Goal: Task Accomplishment & Management: Use online tool/utility

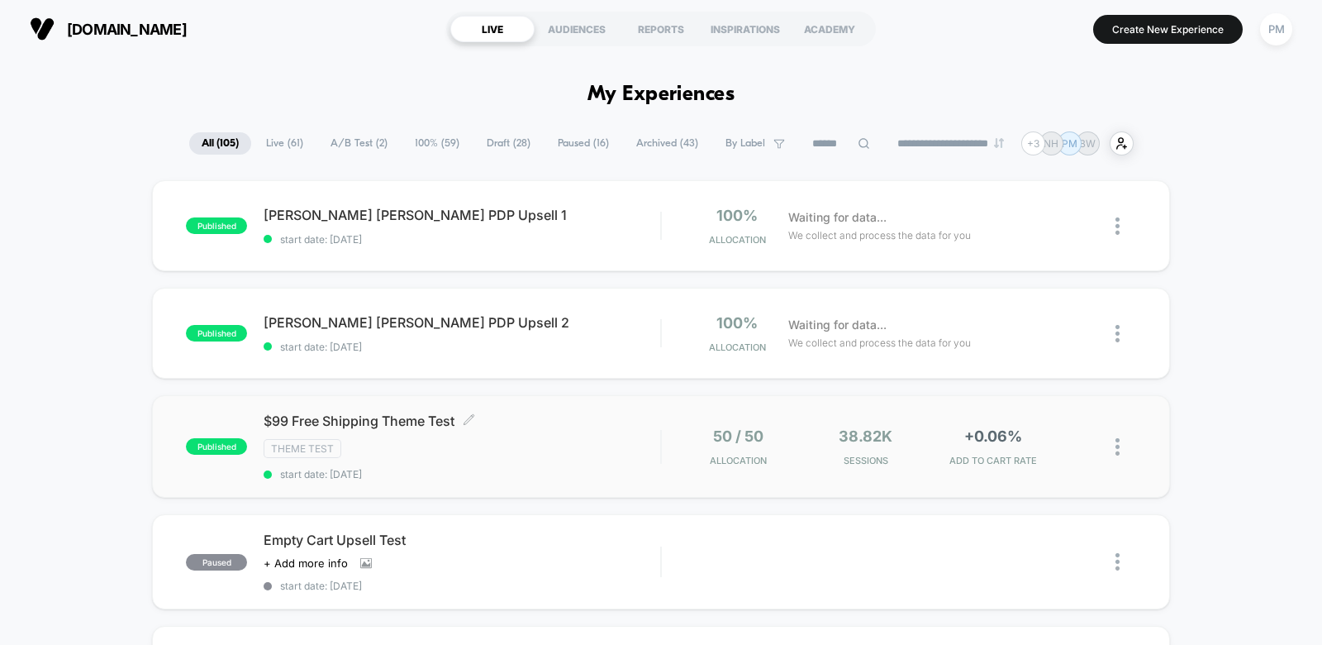
click at [547, 450] on div "Theme Test" at bounding box center [462, 448] width 397 height 19
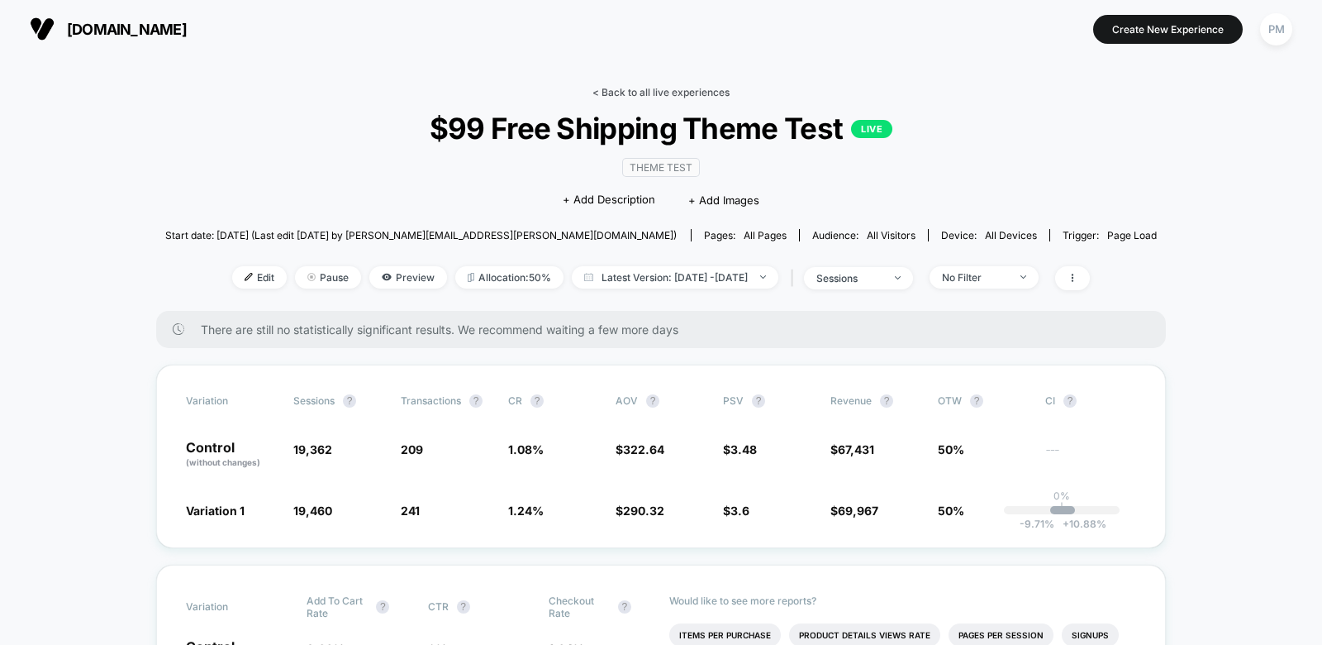
click at [640, 91] on link "< Back to all live experiences" at bounding box center [661, 92] width 137 height 12
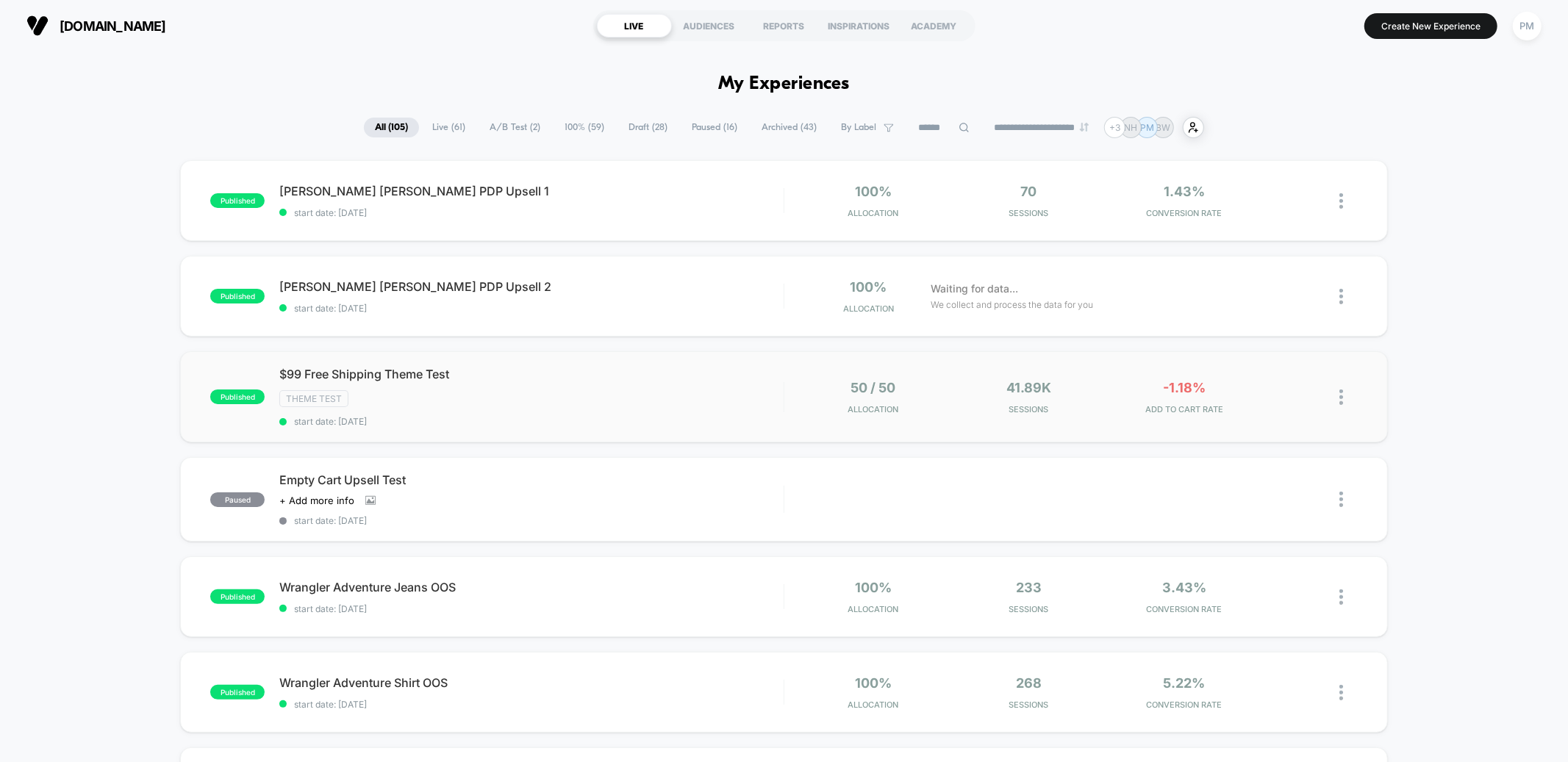
click at [688, 357] on div "published $99 Free Shipping Theme Test Theme Test start date: 10/7/2025 50 / 50…" at bounding box center [783, 397] width 1207 height 91
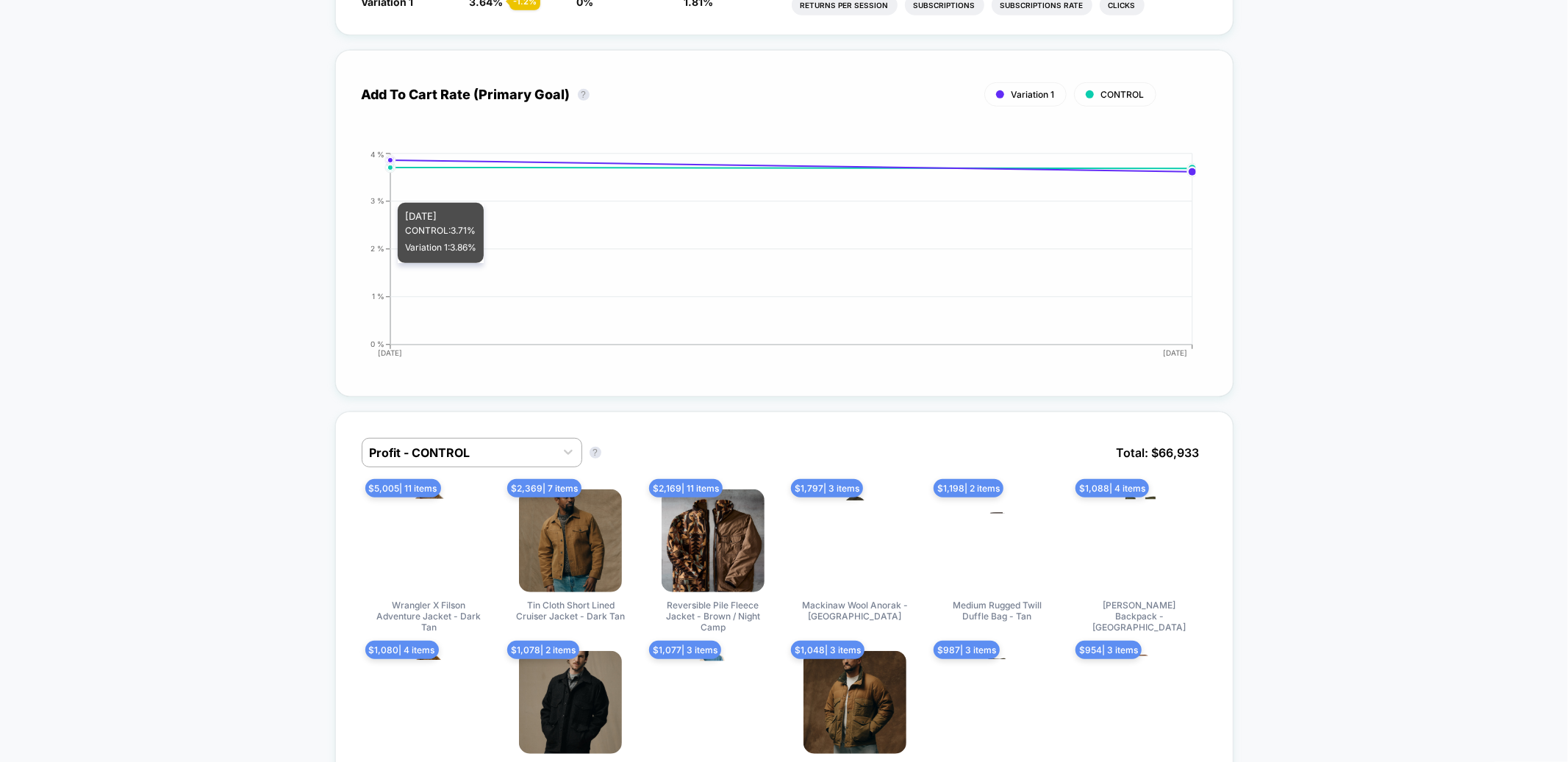
scroll to position [586, 0]
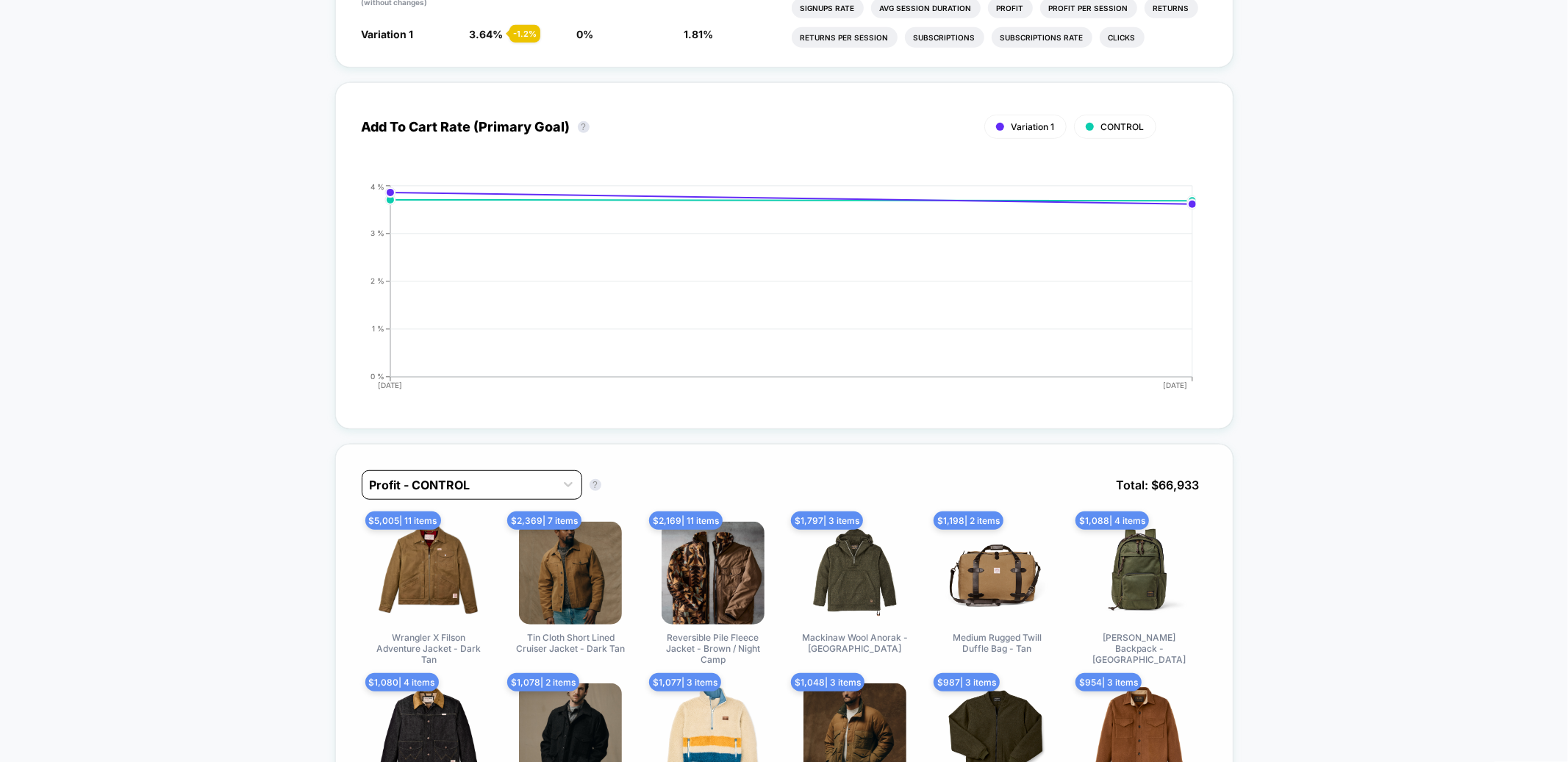
click at [481, 477] on div at bounding box center [459, 485] width 178 height 18
click at [460, 542] on div "Profit - Variation 1" at bounding box center [472, 549] width 221 height 27
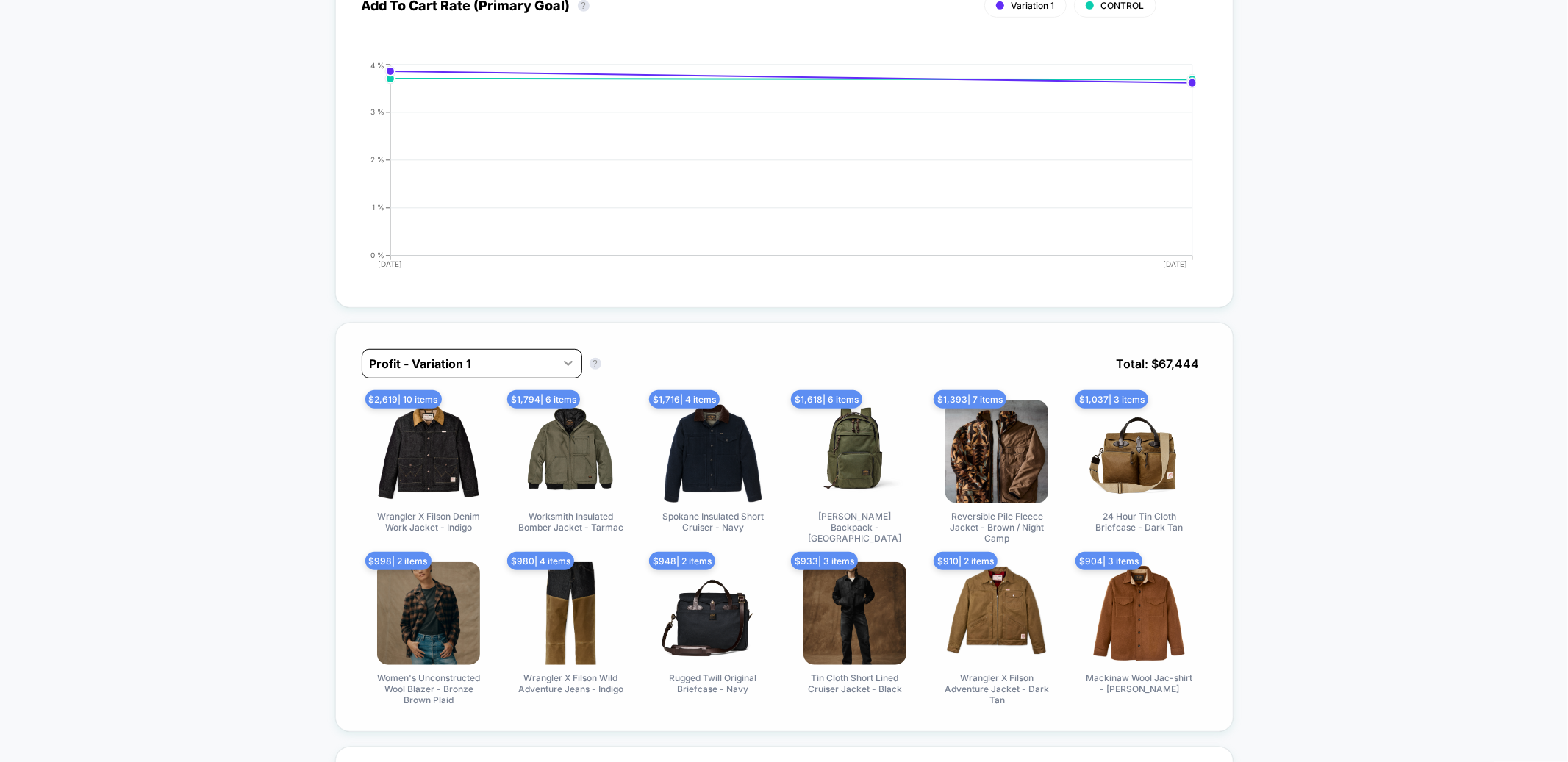
scroll to position [708, 0]
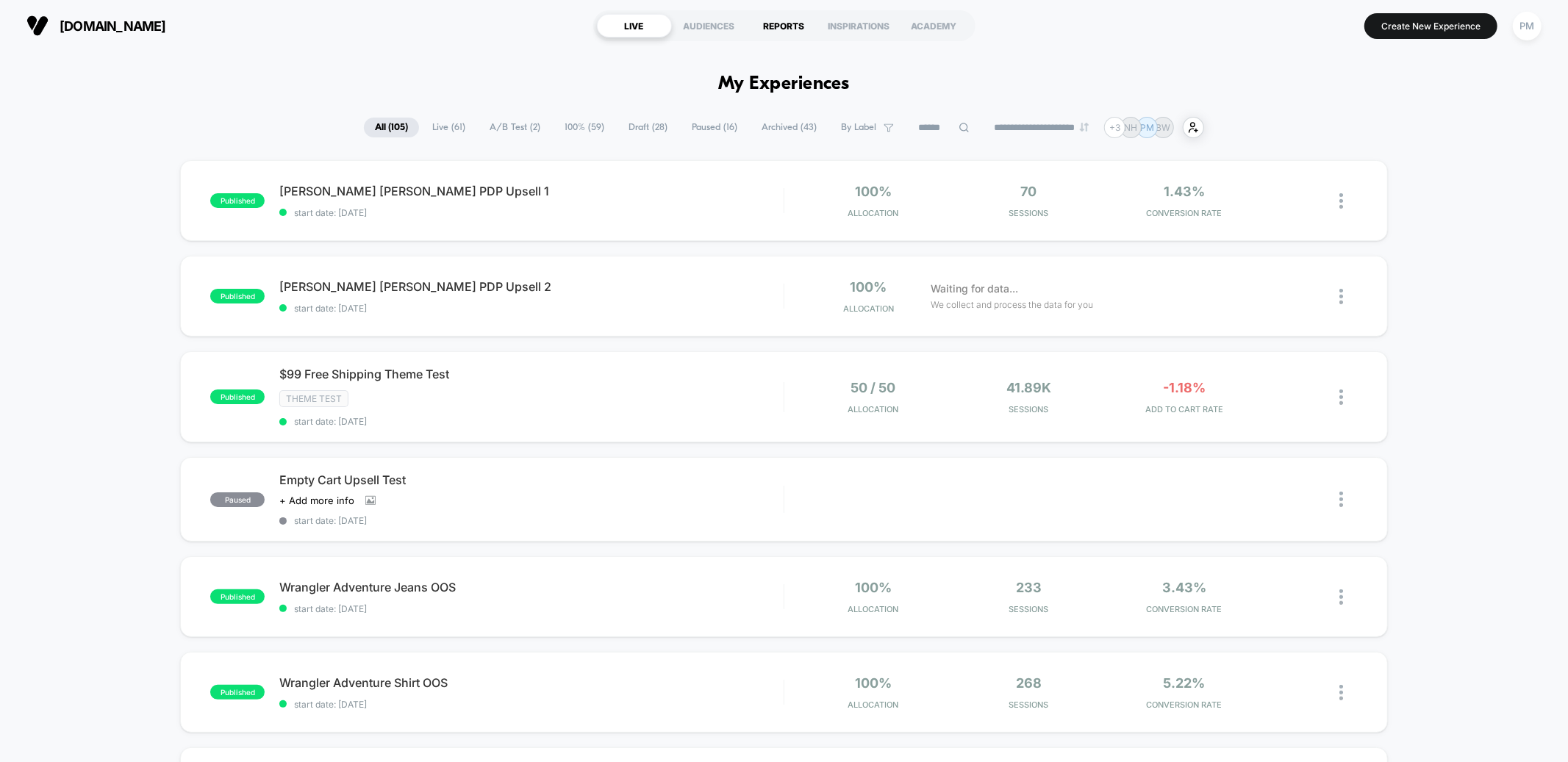
click at [784, 23] on div "REPORTS" at bounding box center [784, 26] width 75 height 23
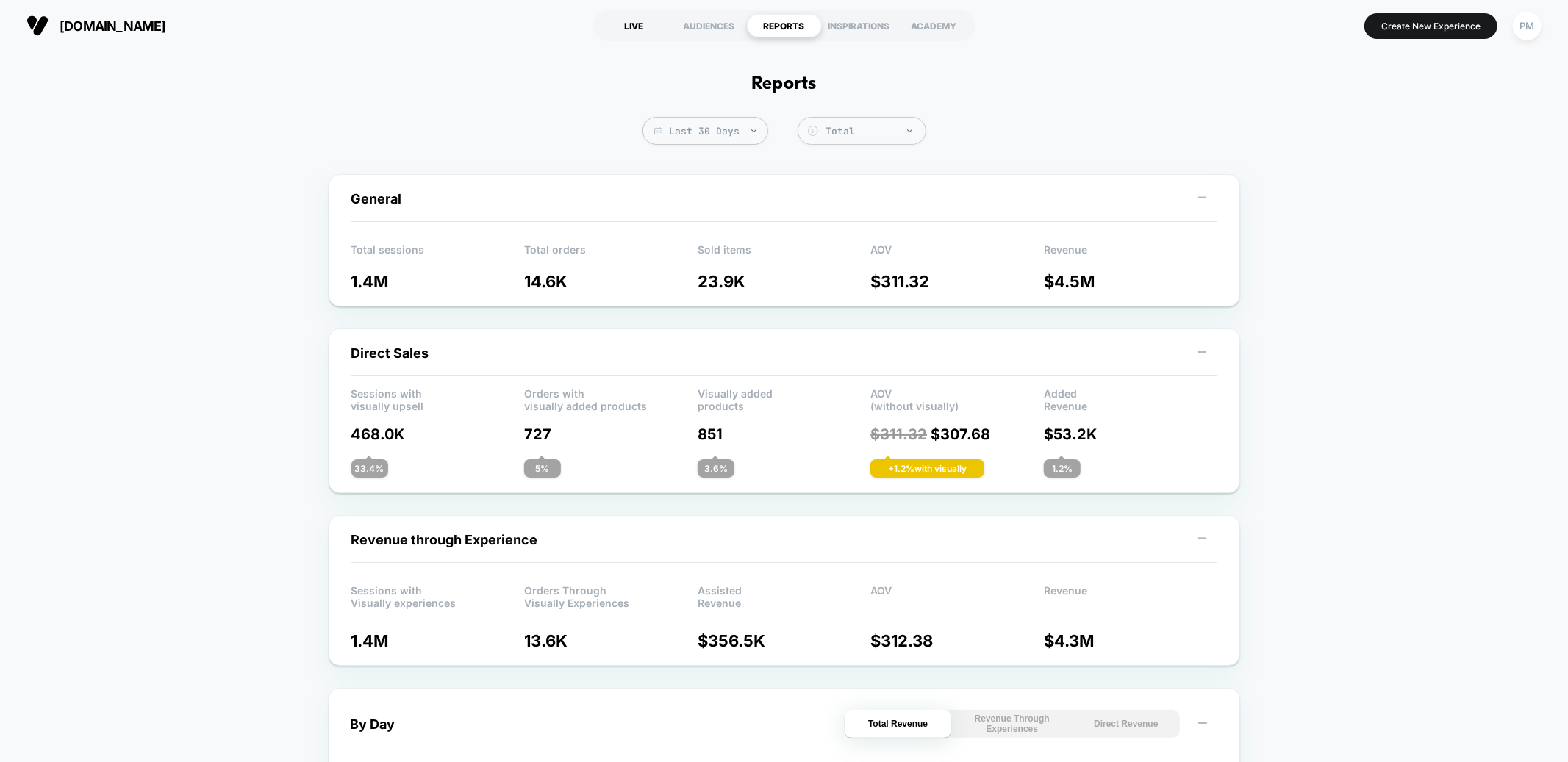
click at [653, 20] on div "LIVE" at bounding box center [634, 26] width 75 height 23
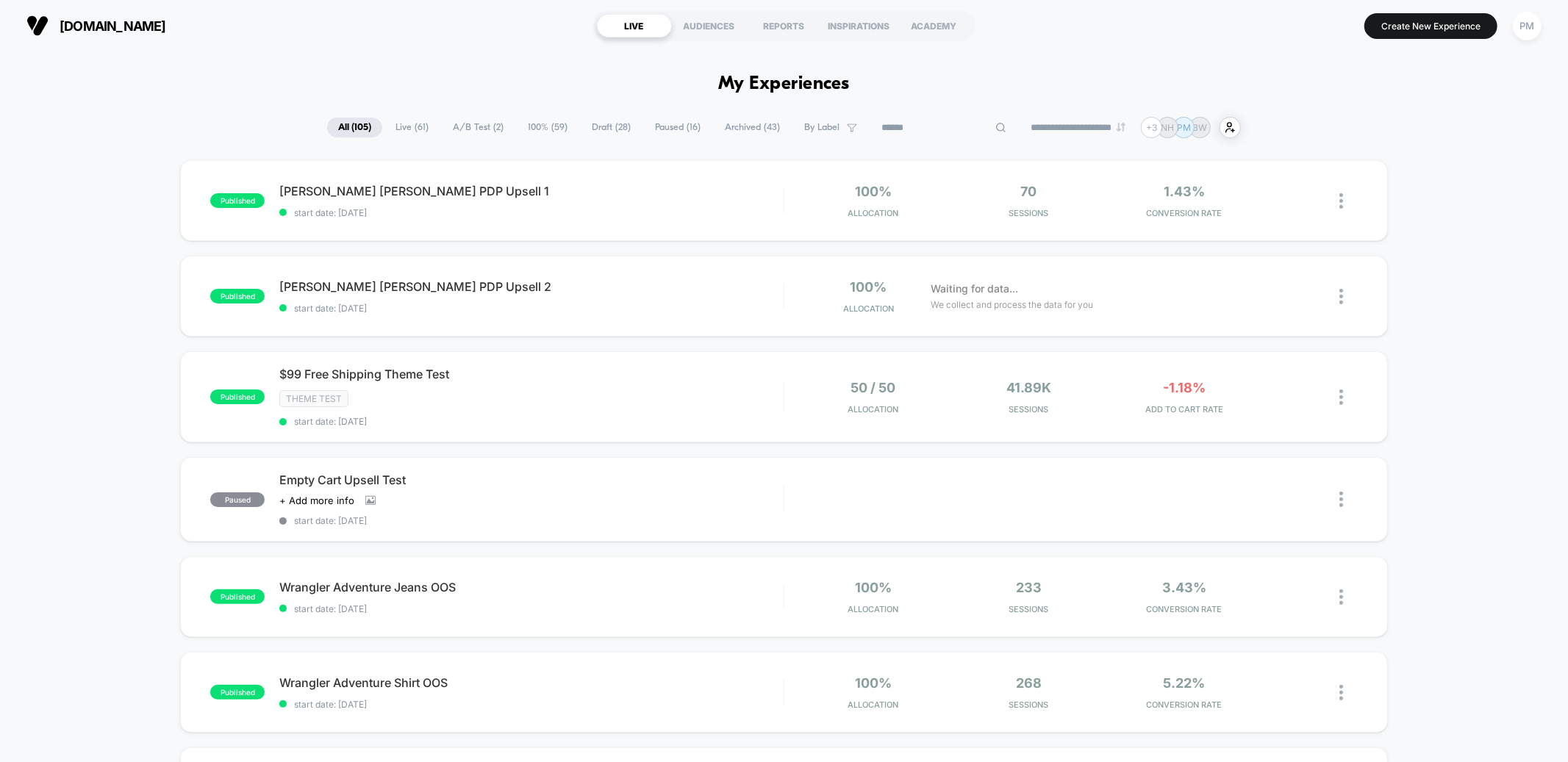
click at [937, 125] on input at bounding box center [944, 128] width 147 height 18
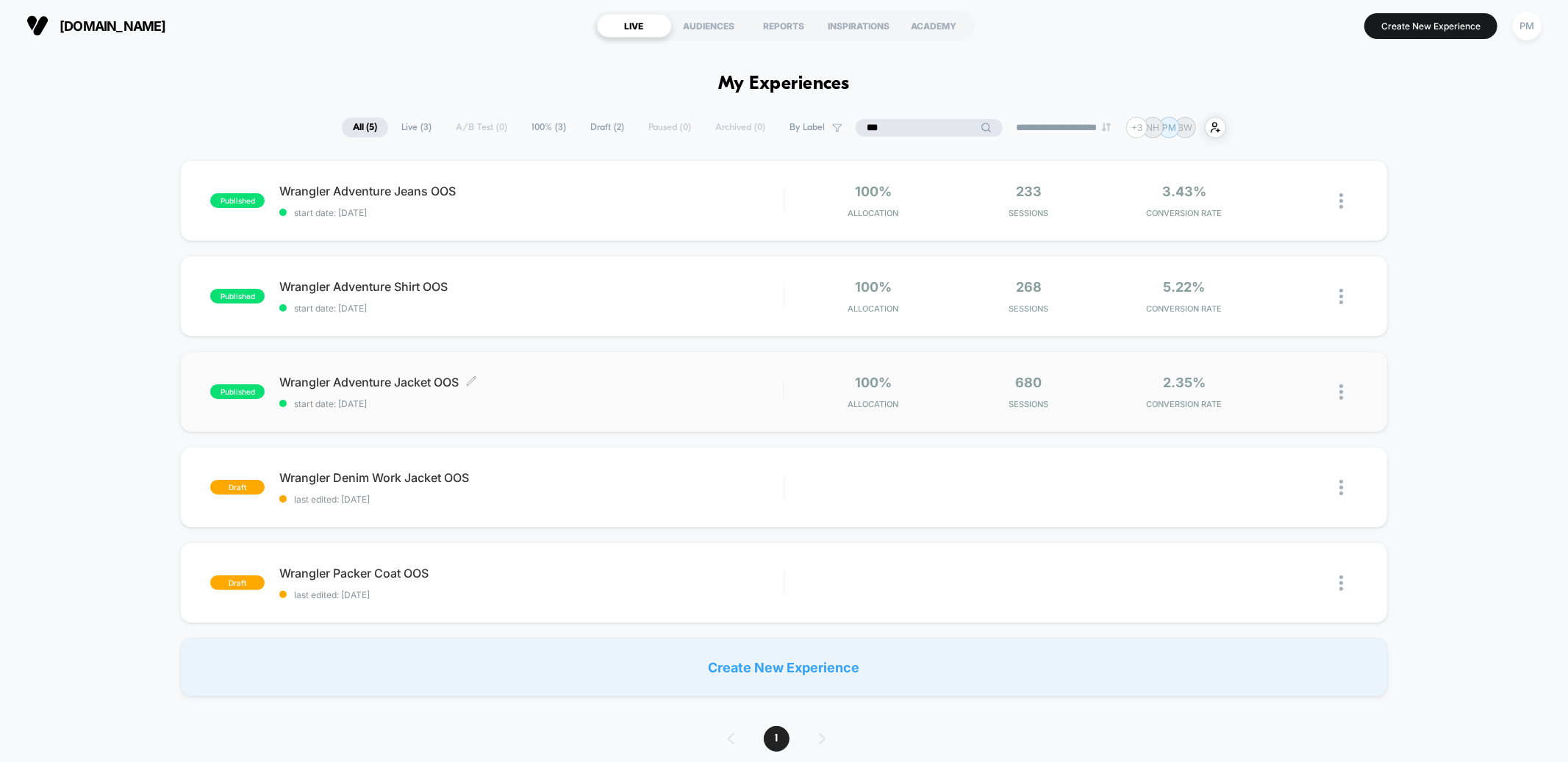
type input "***"
click at [575, 378] on span "Wrangler Adventure Jacket OOS Click to edit experience details" at bounding box center [531, 382] width 503 height 15
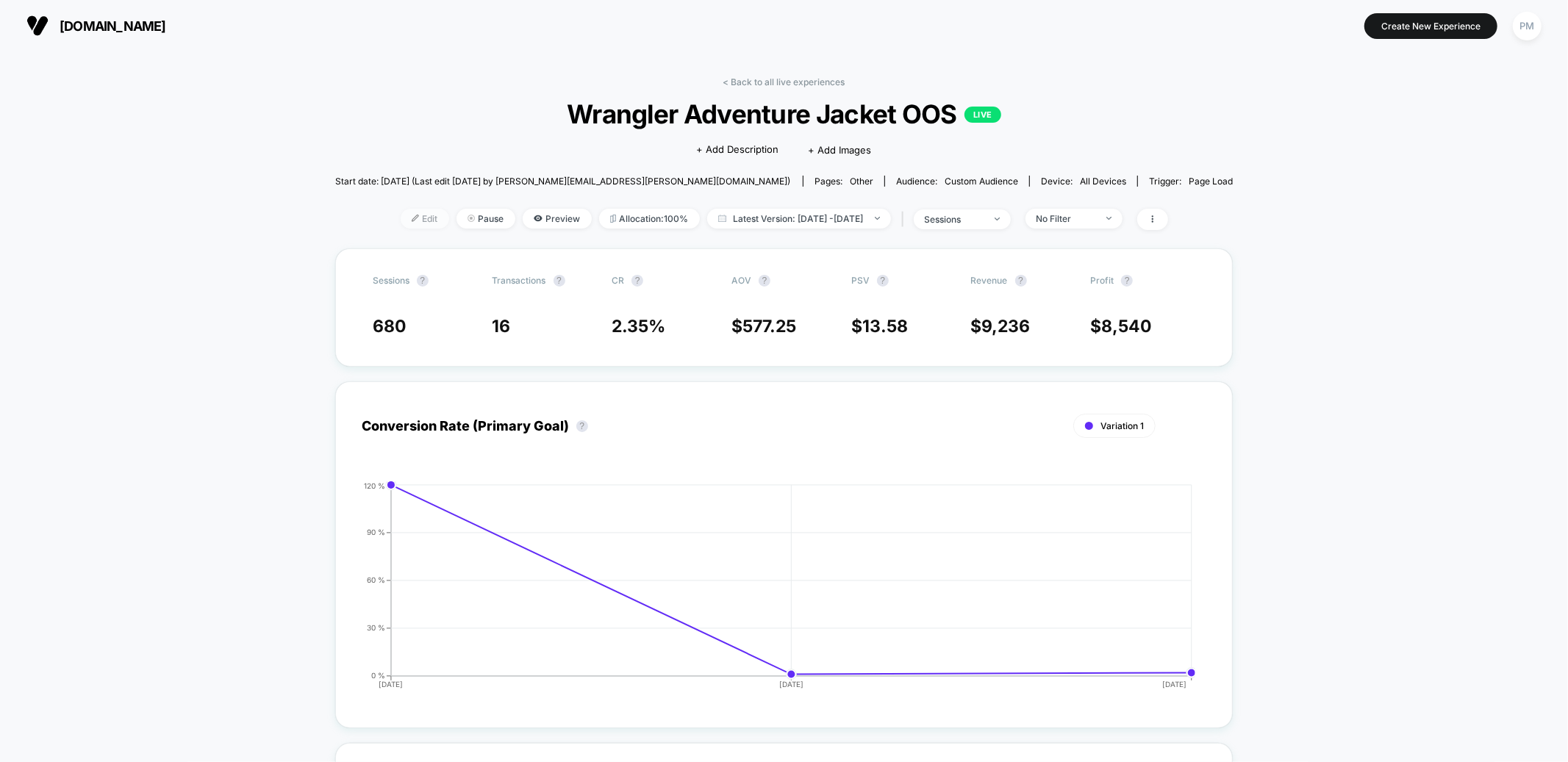
click at [412, 220] on img at bounding box center [415, 218] width 7 height 7
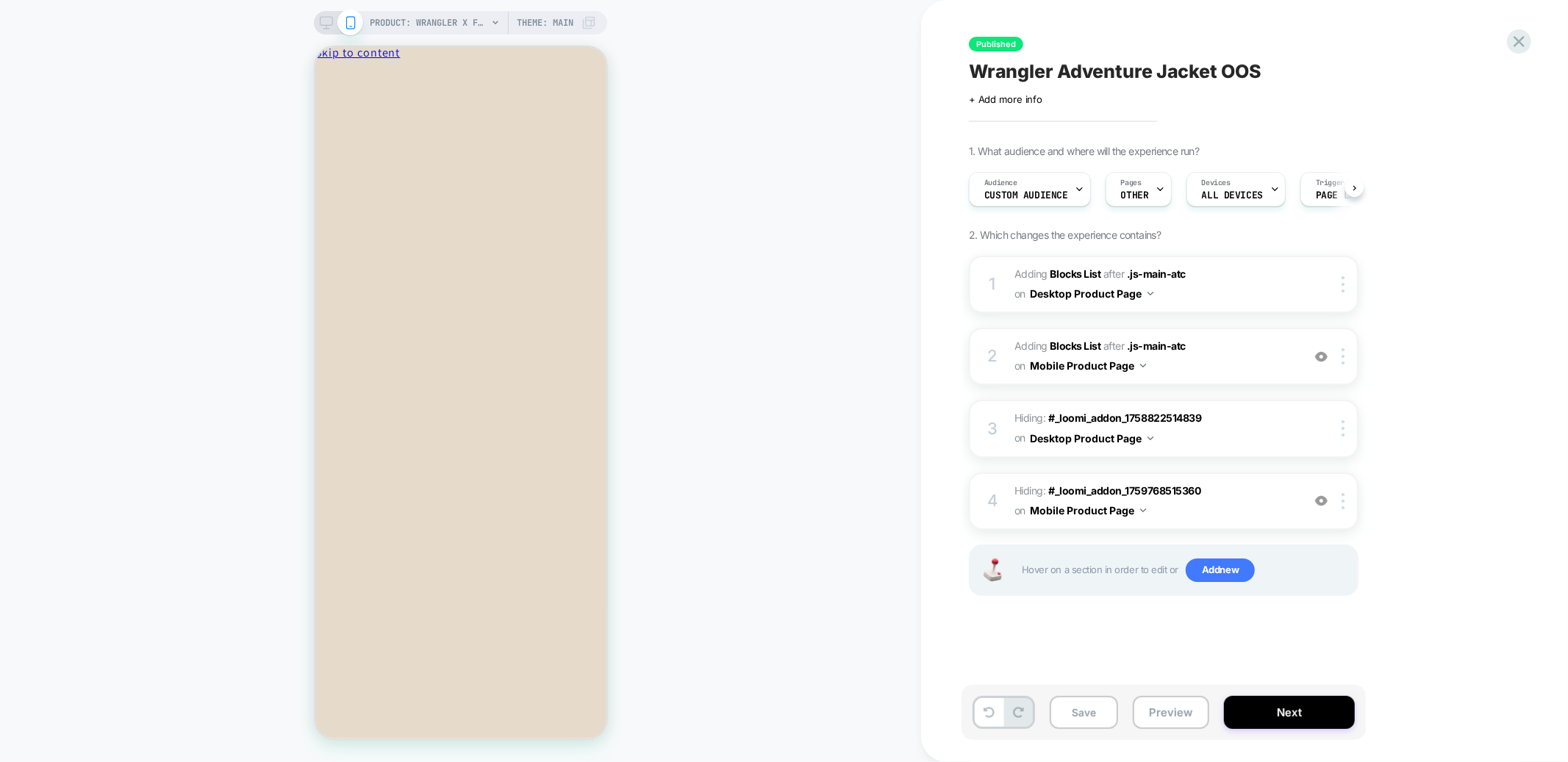
scroll to position [0, 1]
click at [1065, 188] on div "Audience Custom Audience" at bounding box center [1025, 188] width 113 height 33
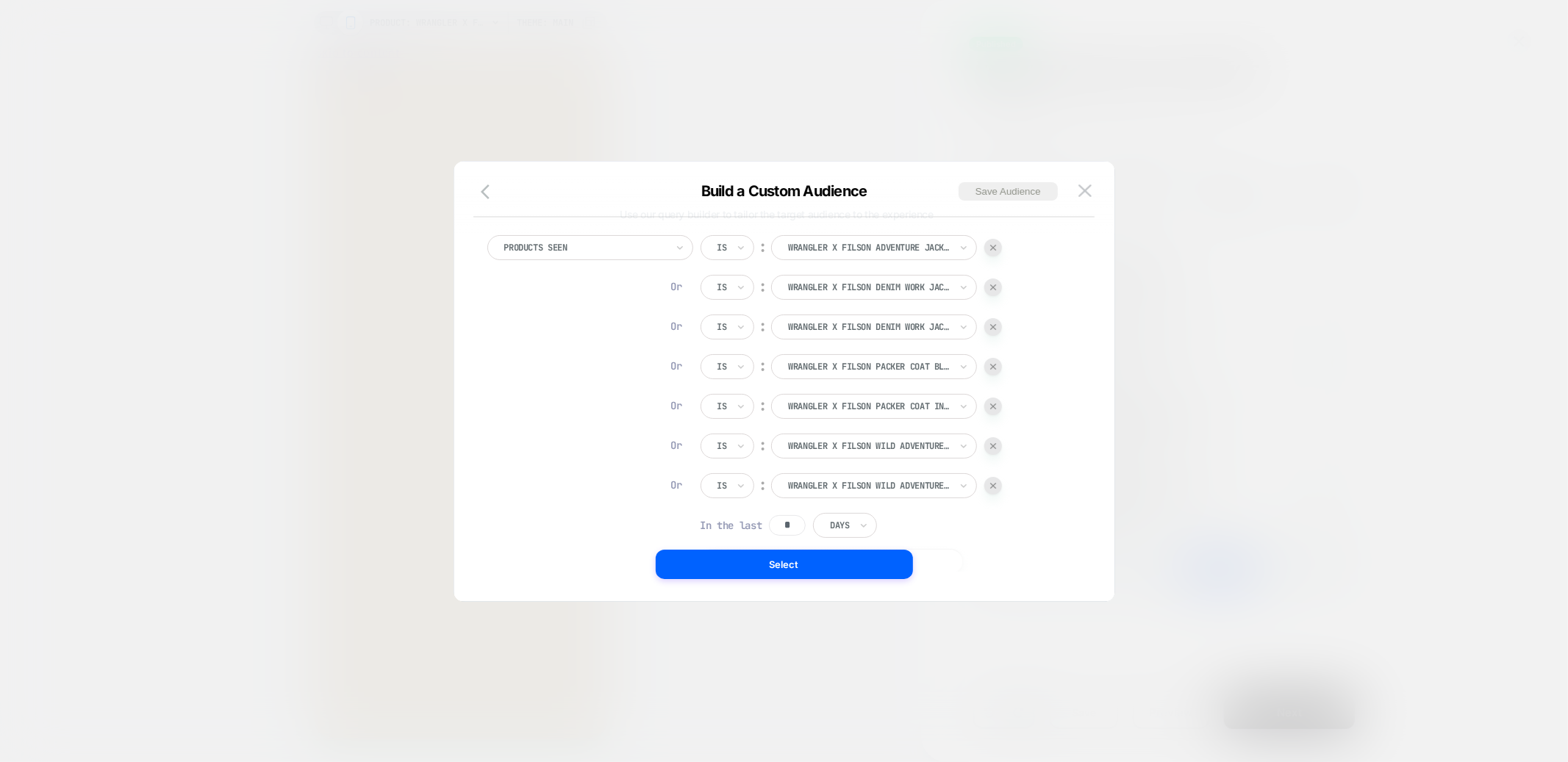
scroll to position [56, 0]
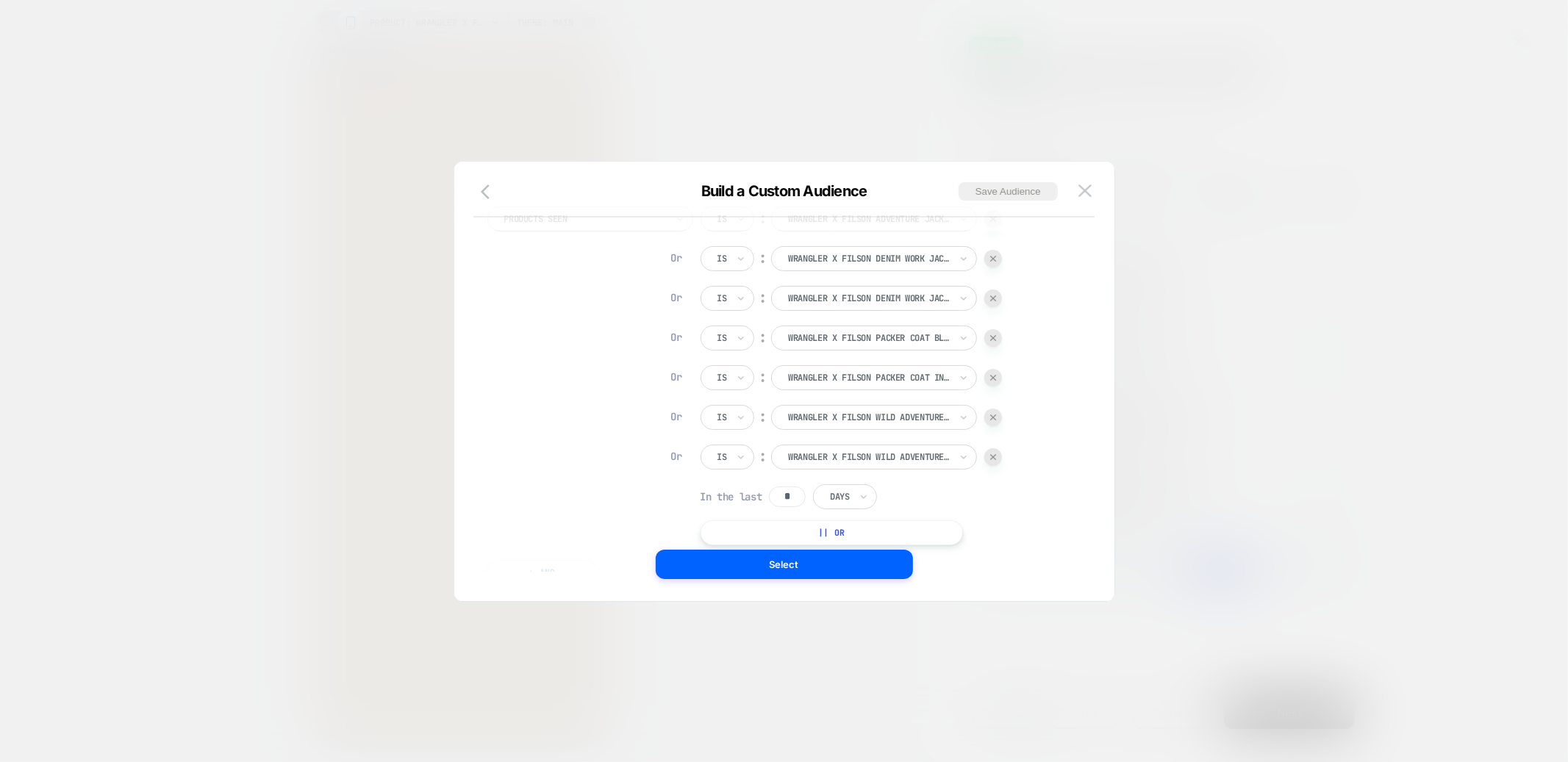
click at [800, 492] on input "*" at bounding box center [787, 496] width 36 height 20
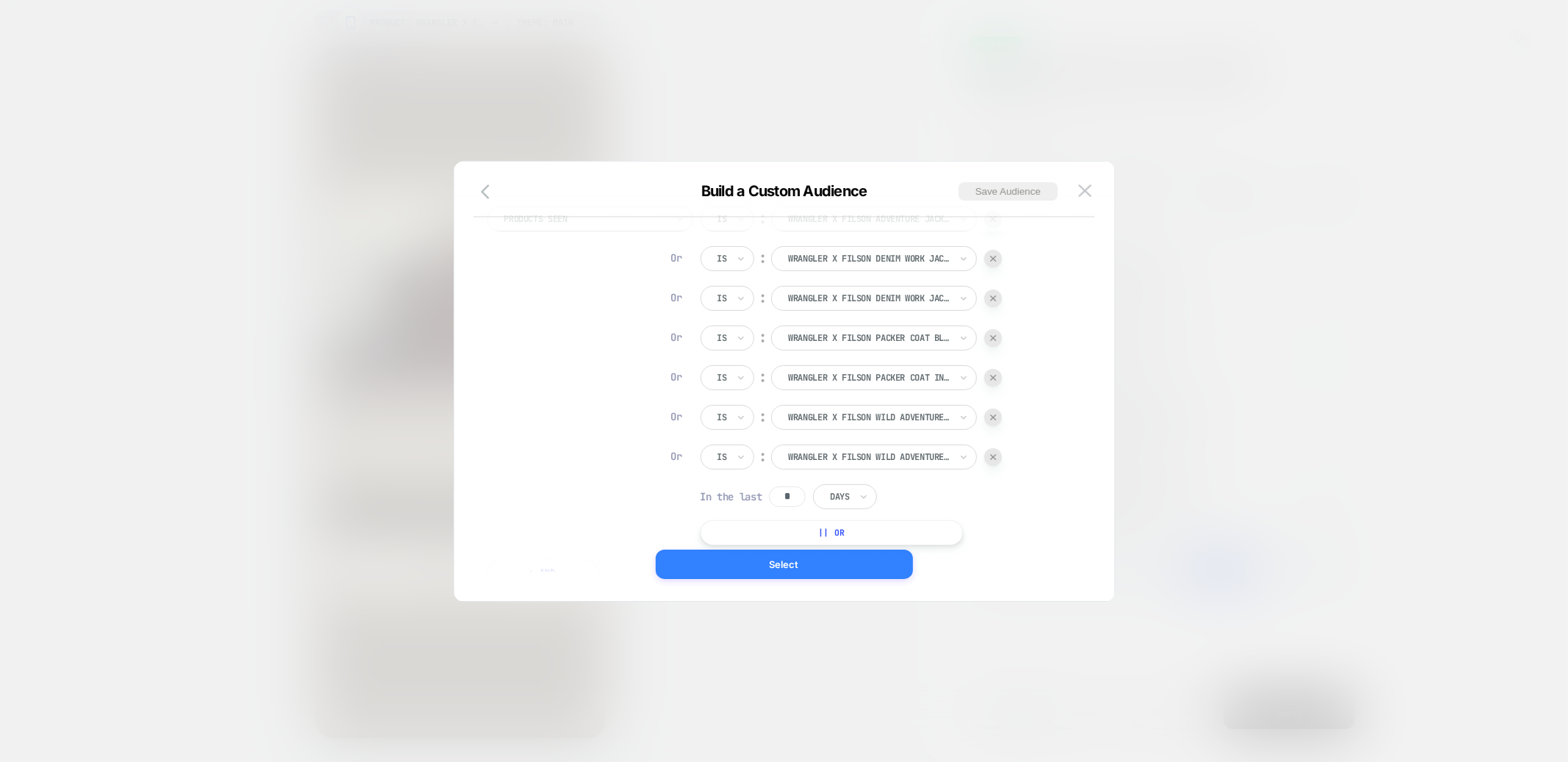
type input "*"
click at [803, 567] on button "Select" at bounding box center [784, 564] width 257 height 29
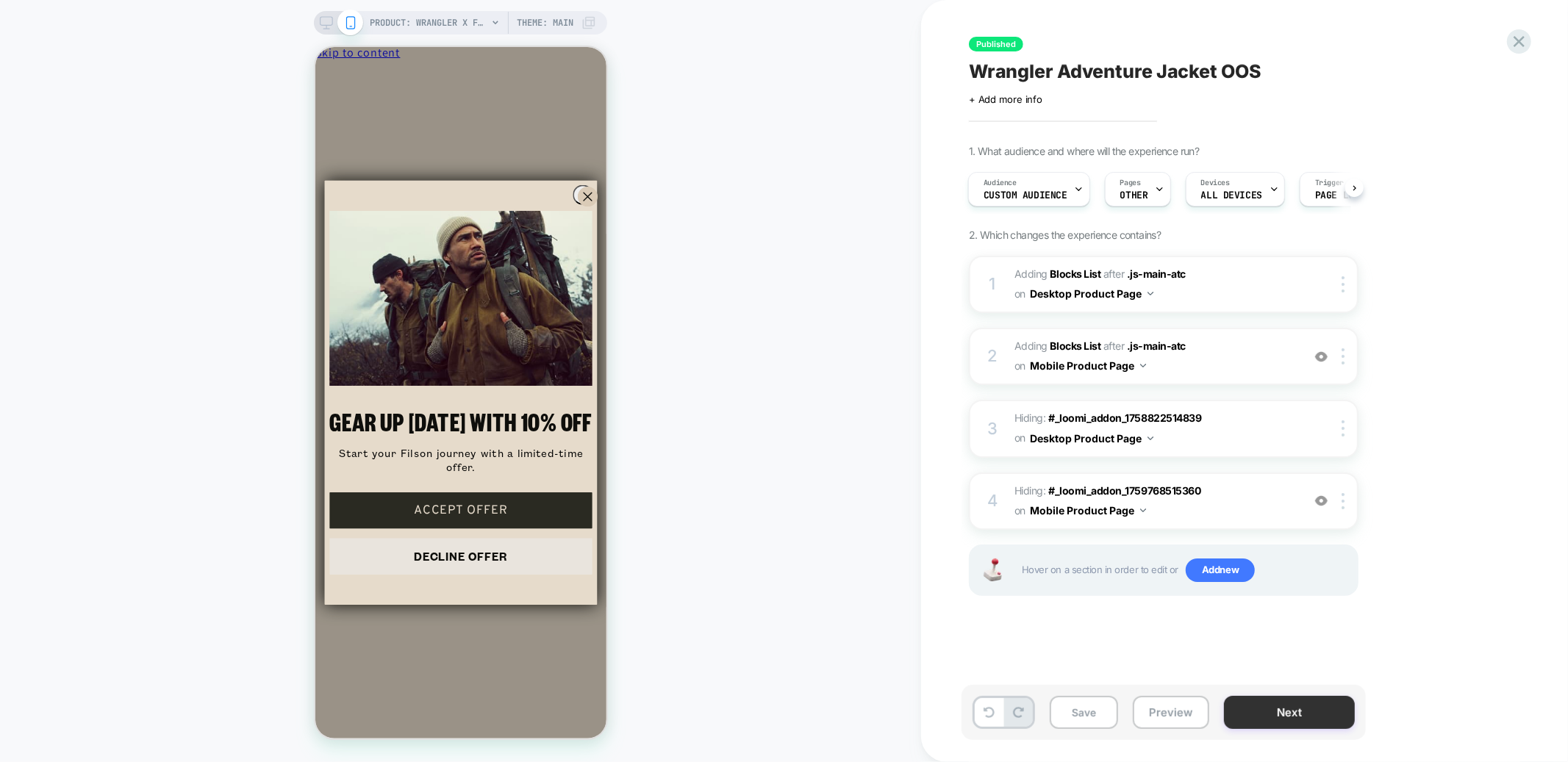
click at [1250, 707] on button "Next" at bounding box center [1289, 712] width 131 height 33
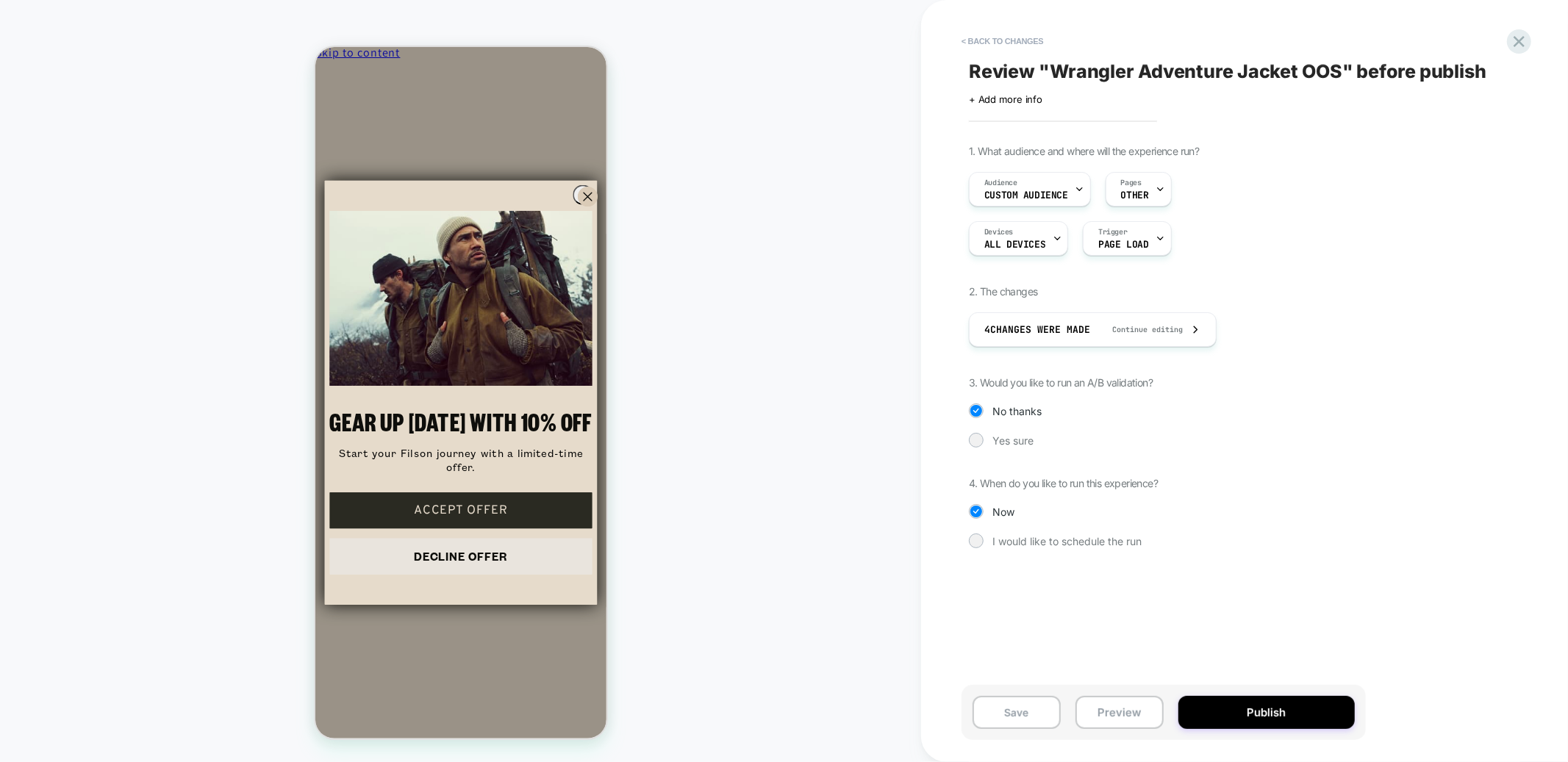
click at [1250, 707] on button "Publish" at bounding box center [1266, 712] width 176 height 33
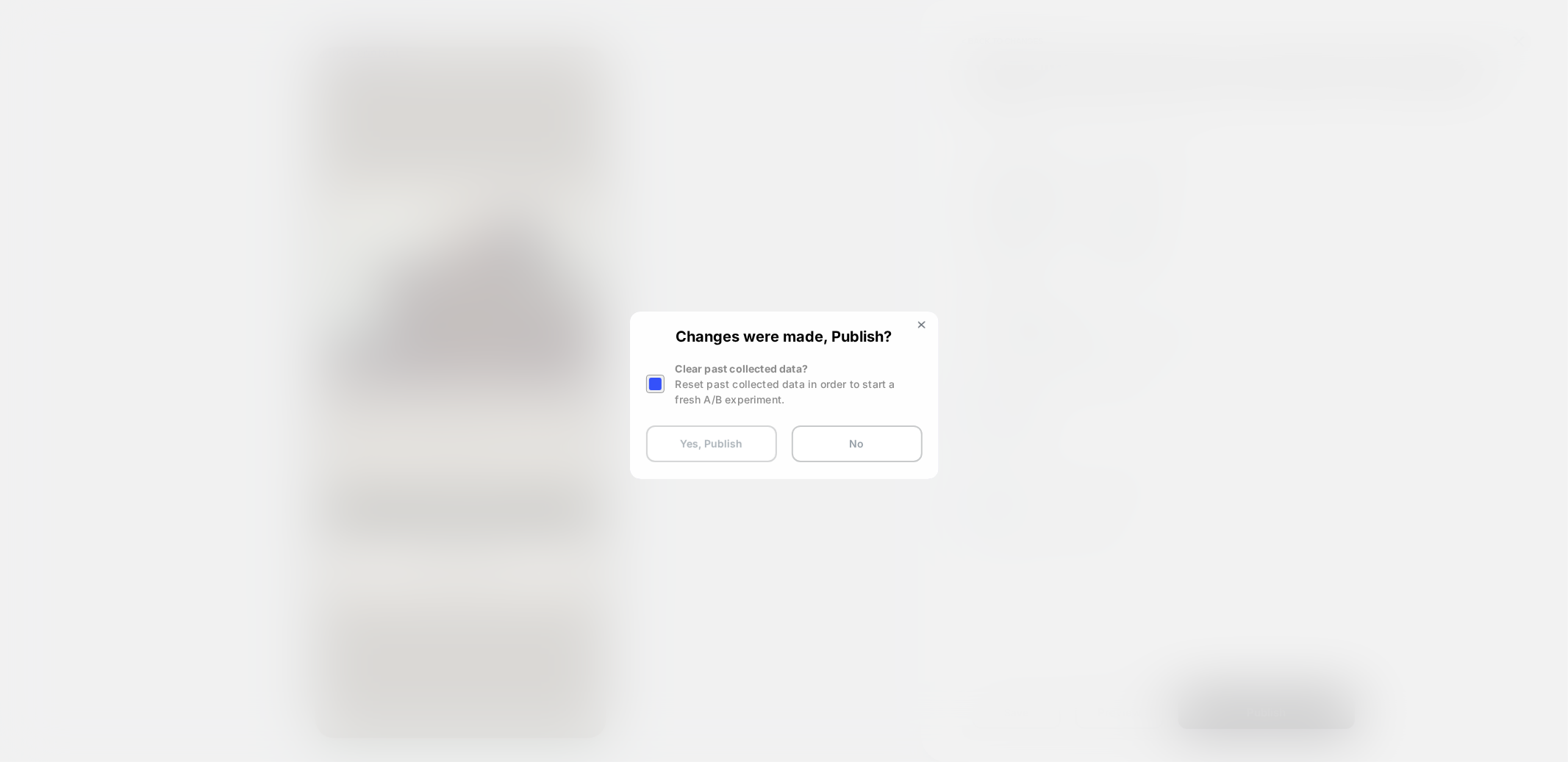
click at [723, 444] on button "Yes, Publish" at bounding box center [712, 444] width 131 height 36
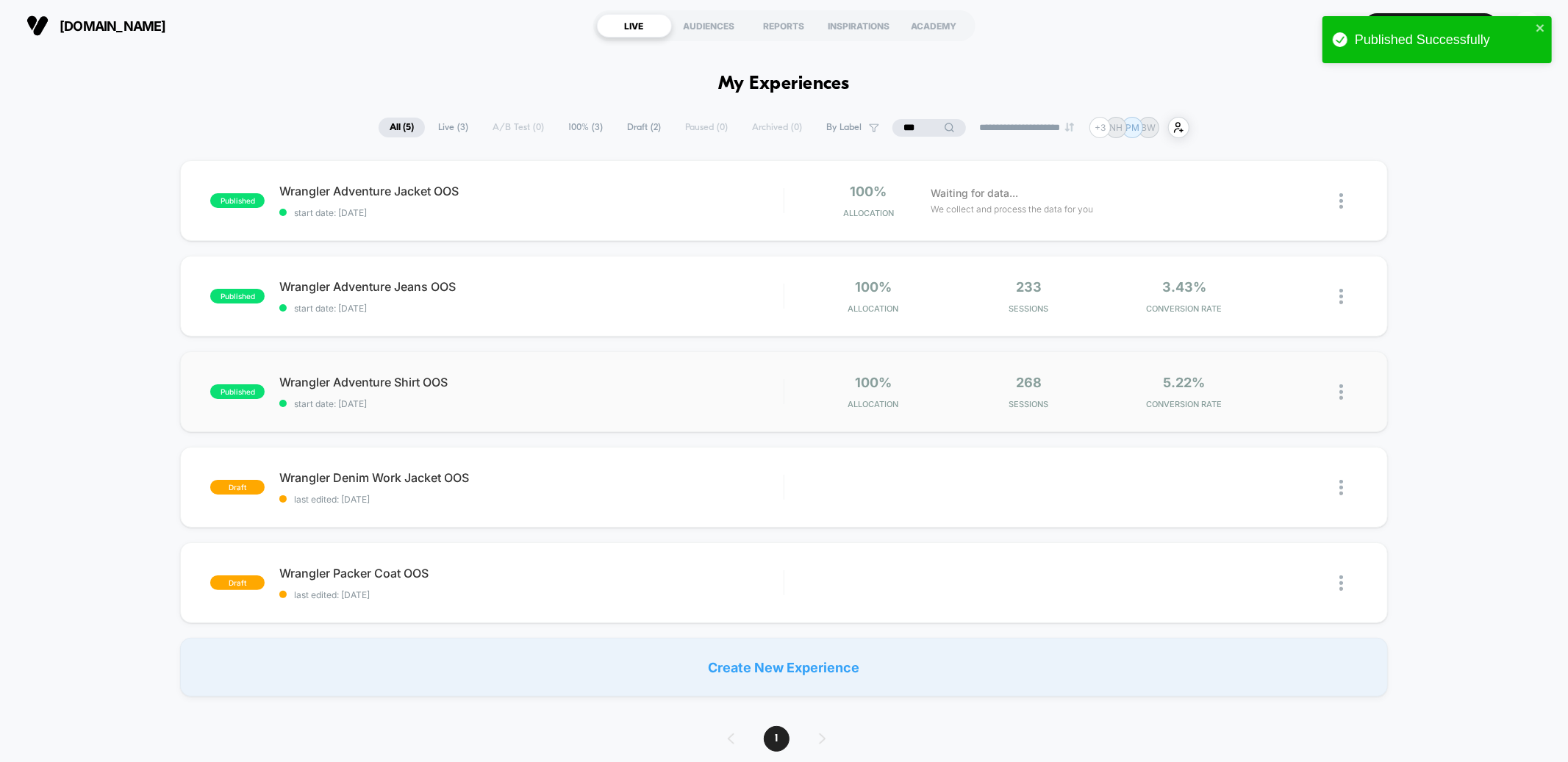
click at [551, 402] on span "start date: [DATE]" at bounding box center [531, 404] width 503 height 11
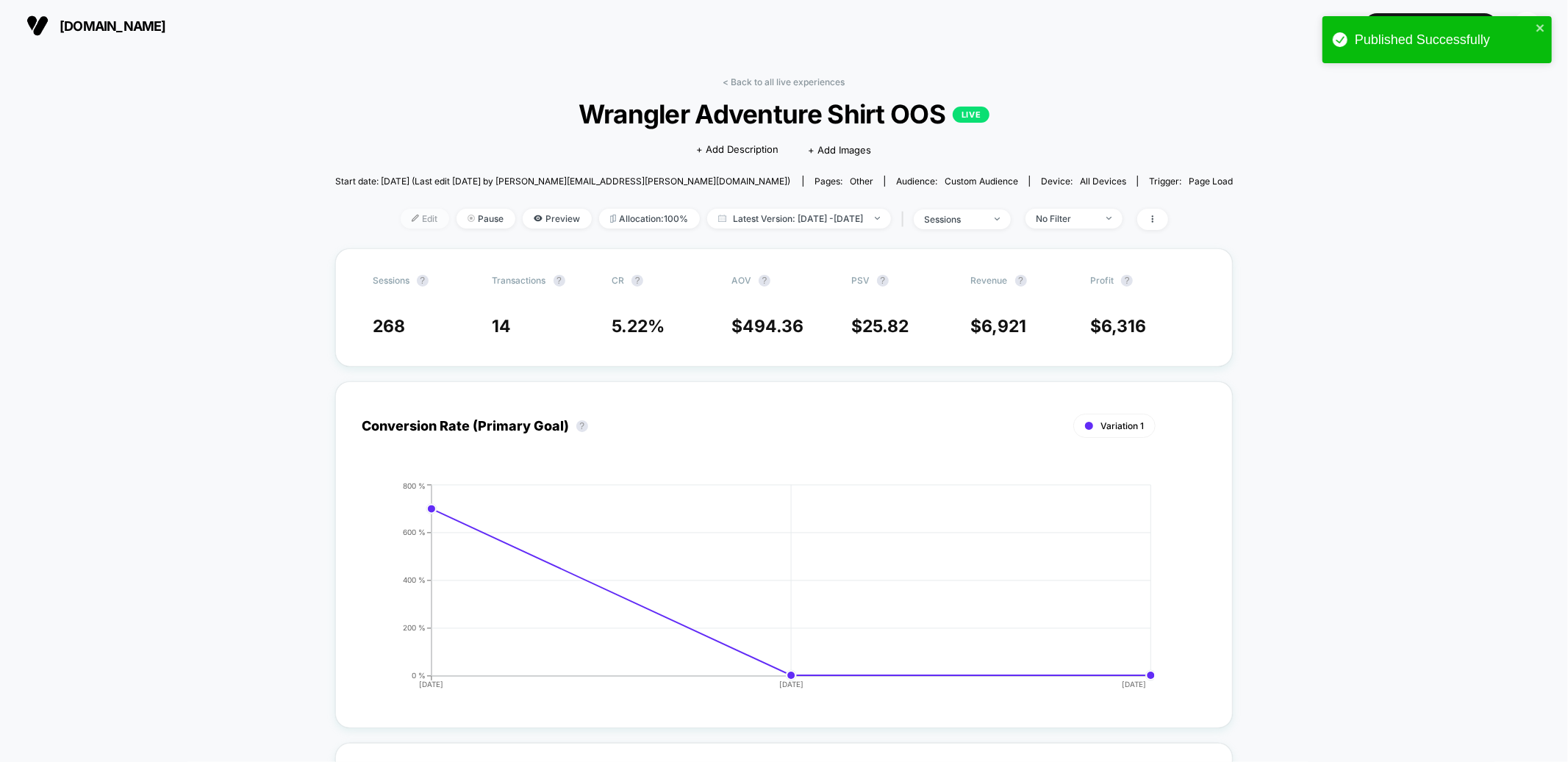
click at [413, 218] on span "Edit" at bounding box center [424, 219] width 49 height 20
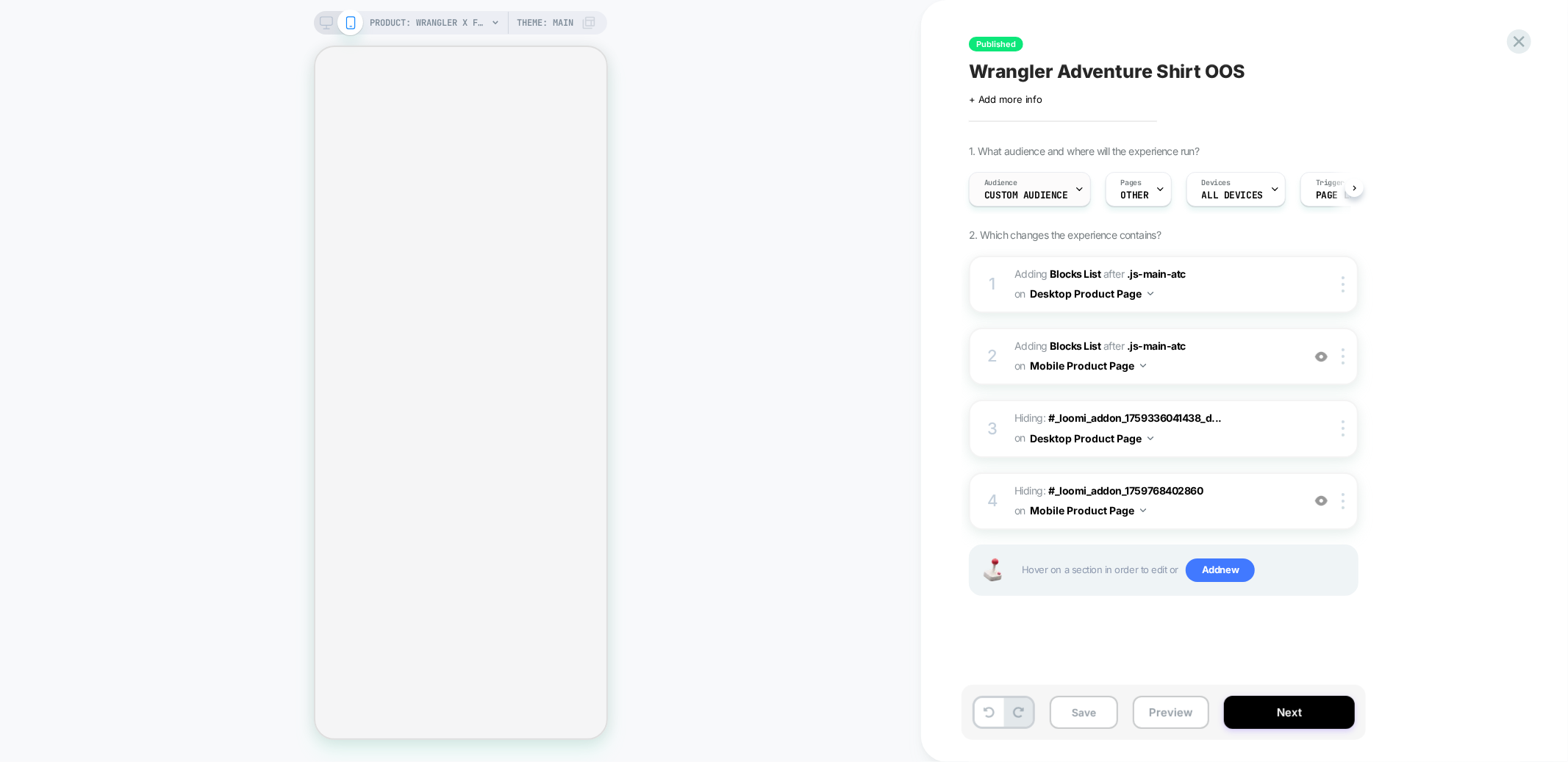
click at [1046, 188] on div "Audience Custom Audience" at bounding box center [1025, 188] width 113 height 33
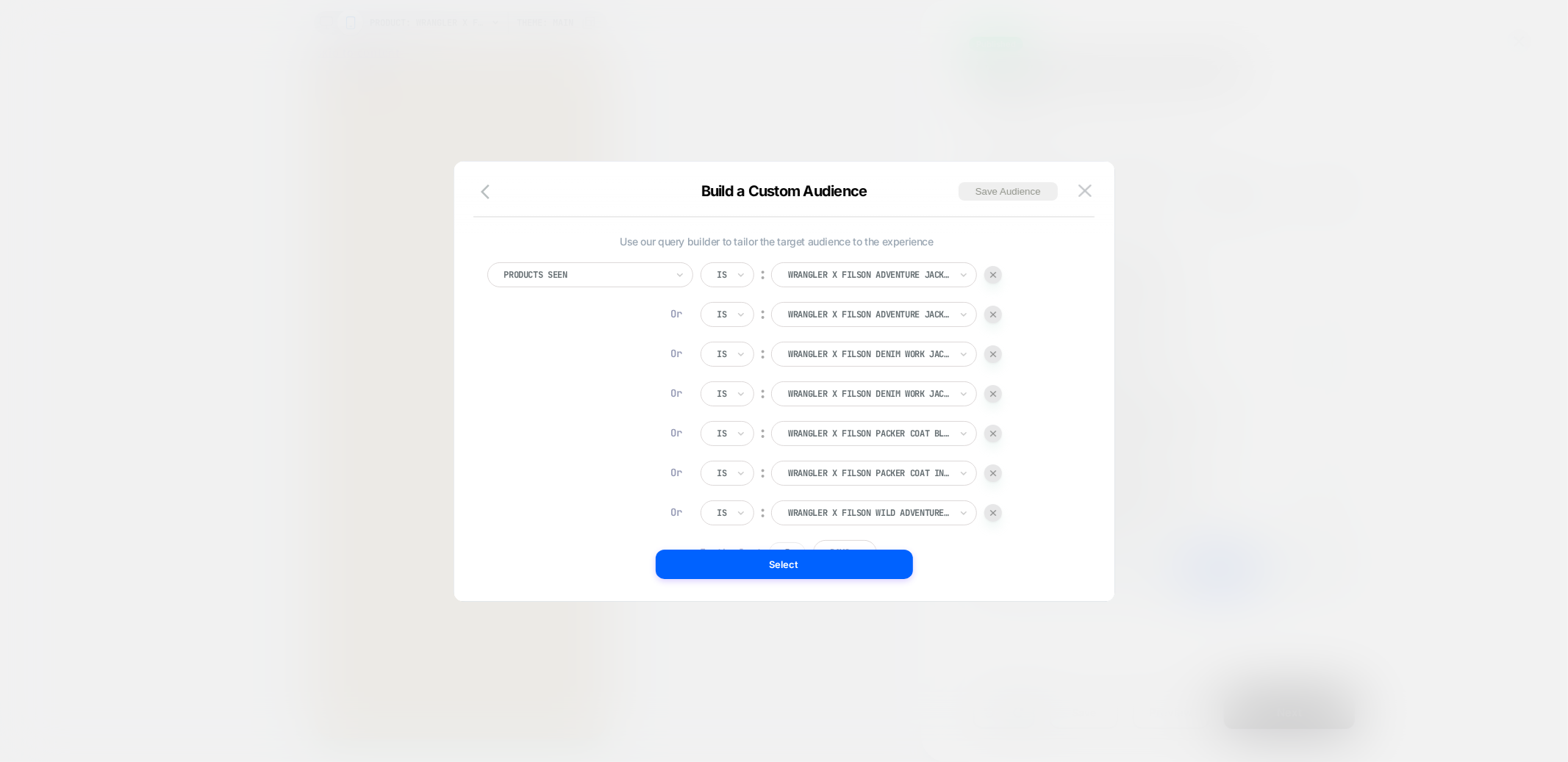
scroll to position [142, 0]
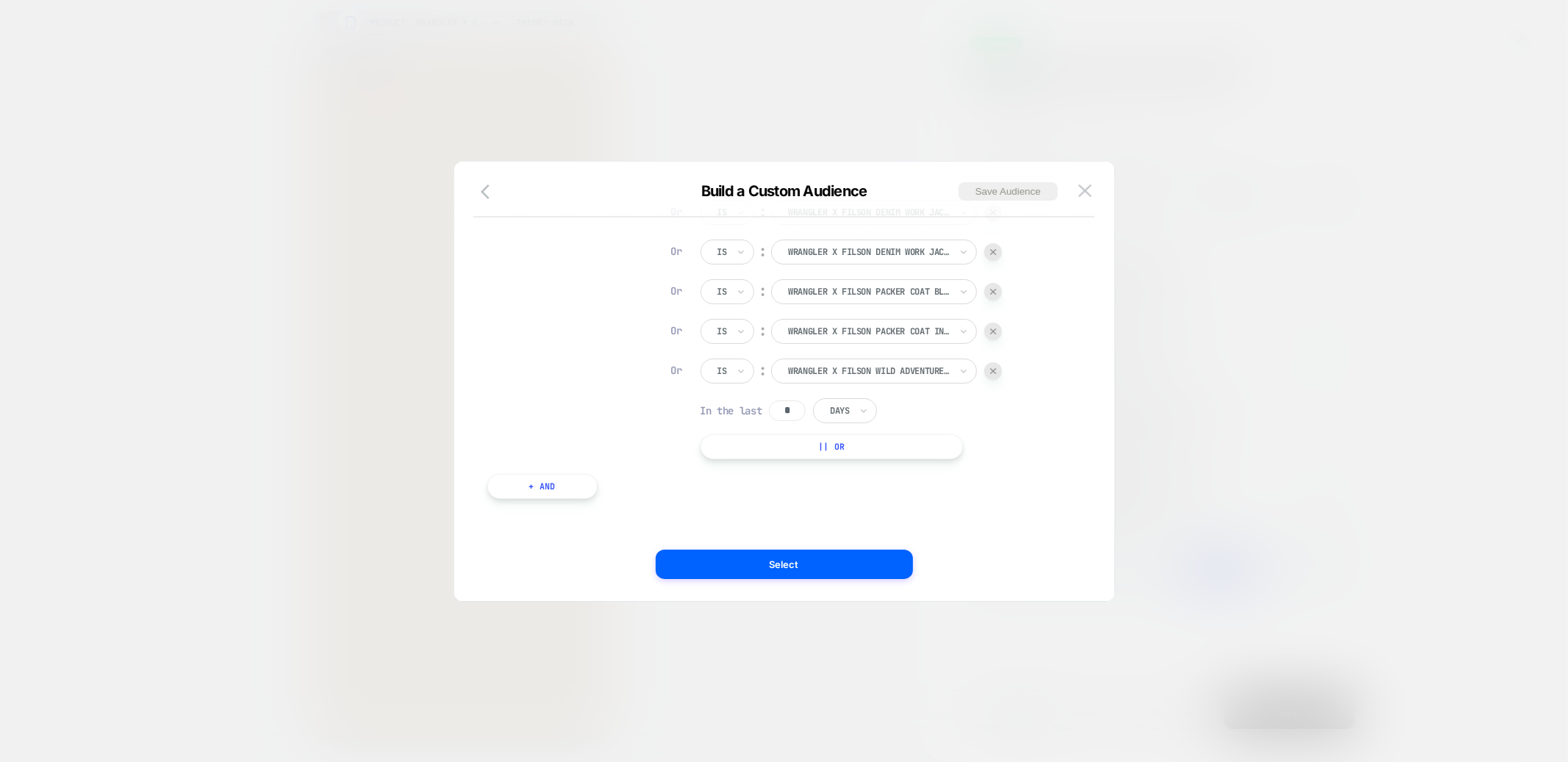
click at [803, 406] on input "*" at bounding box center [787, 410] width 36 height 20
type input "*"
click at [801, 549] on button "Select" at bounding box center [784, 564] width 257 height 29
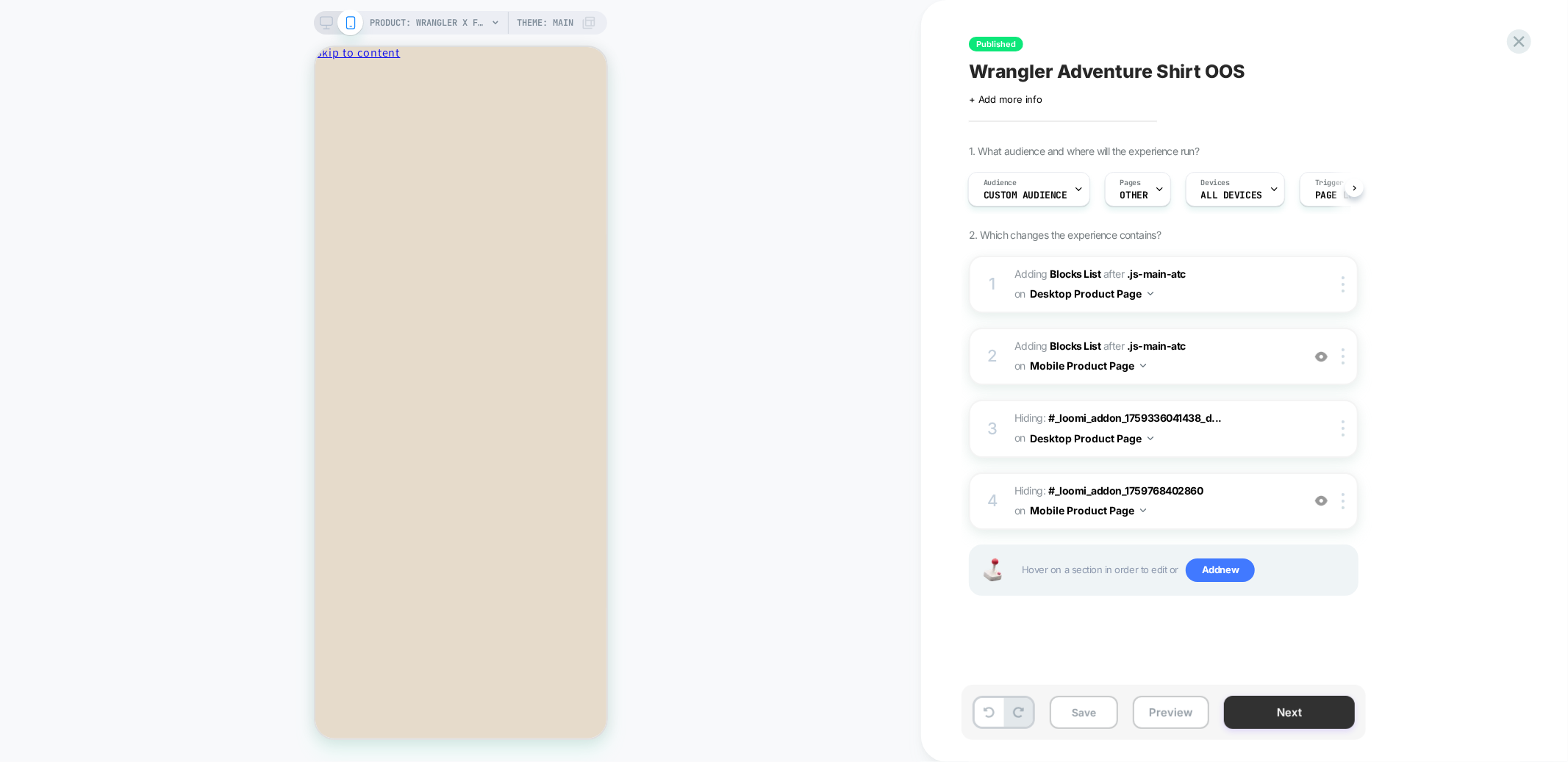
click at [1264, 717] on button "Next" at bounding box center [1289, 712] width 131 height 33
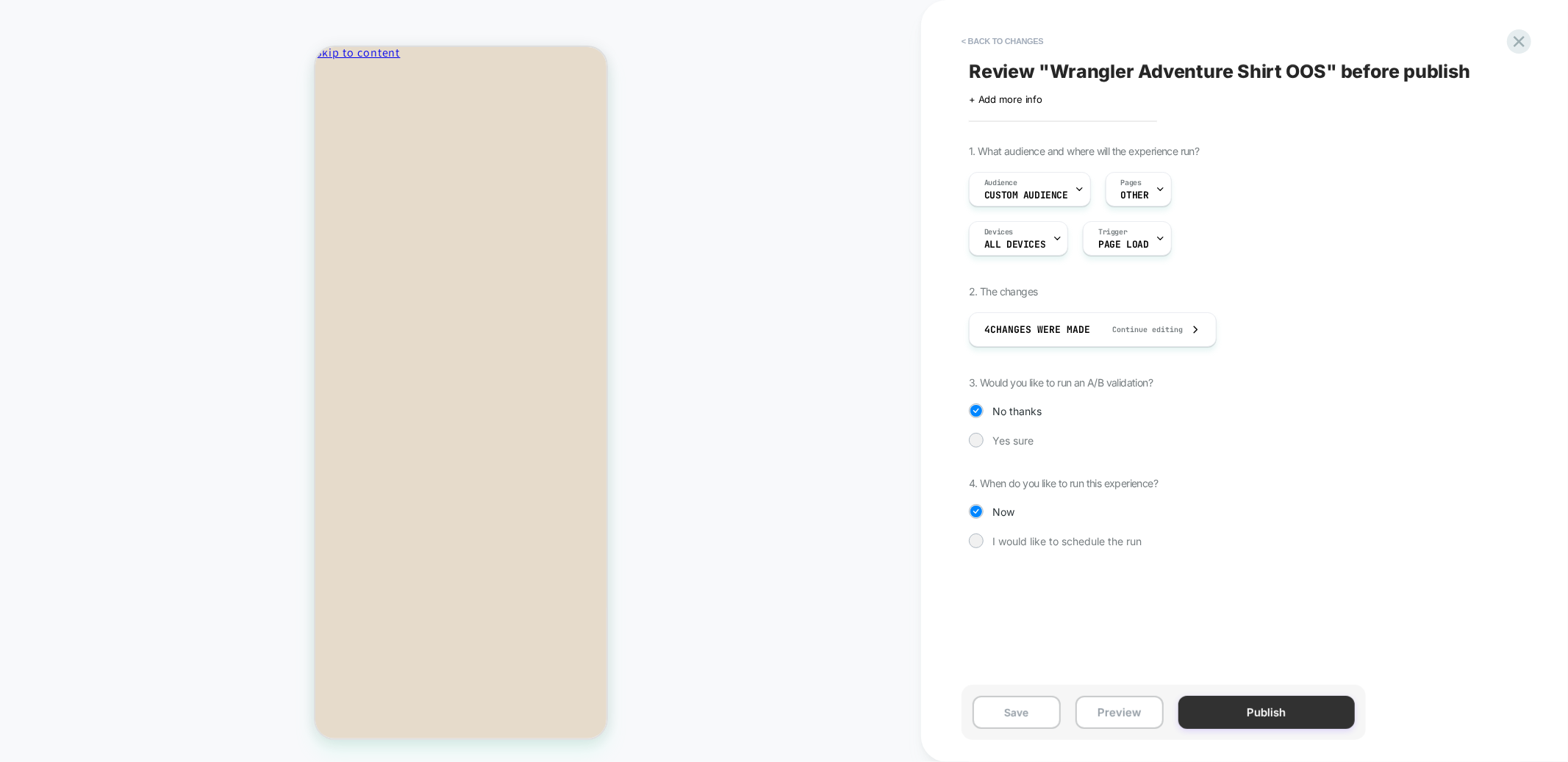
click at [1257, 708] on button "Publish" at bounding box center [1266, 712] width 176 height 33
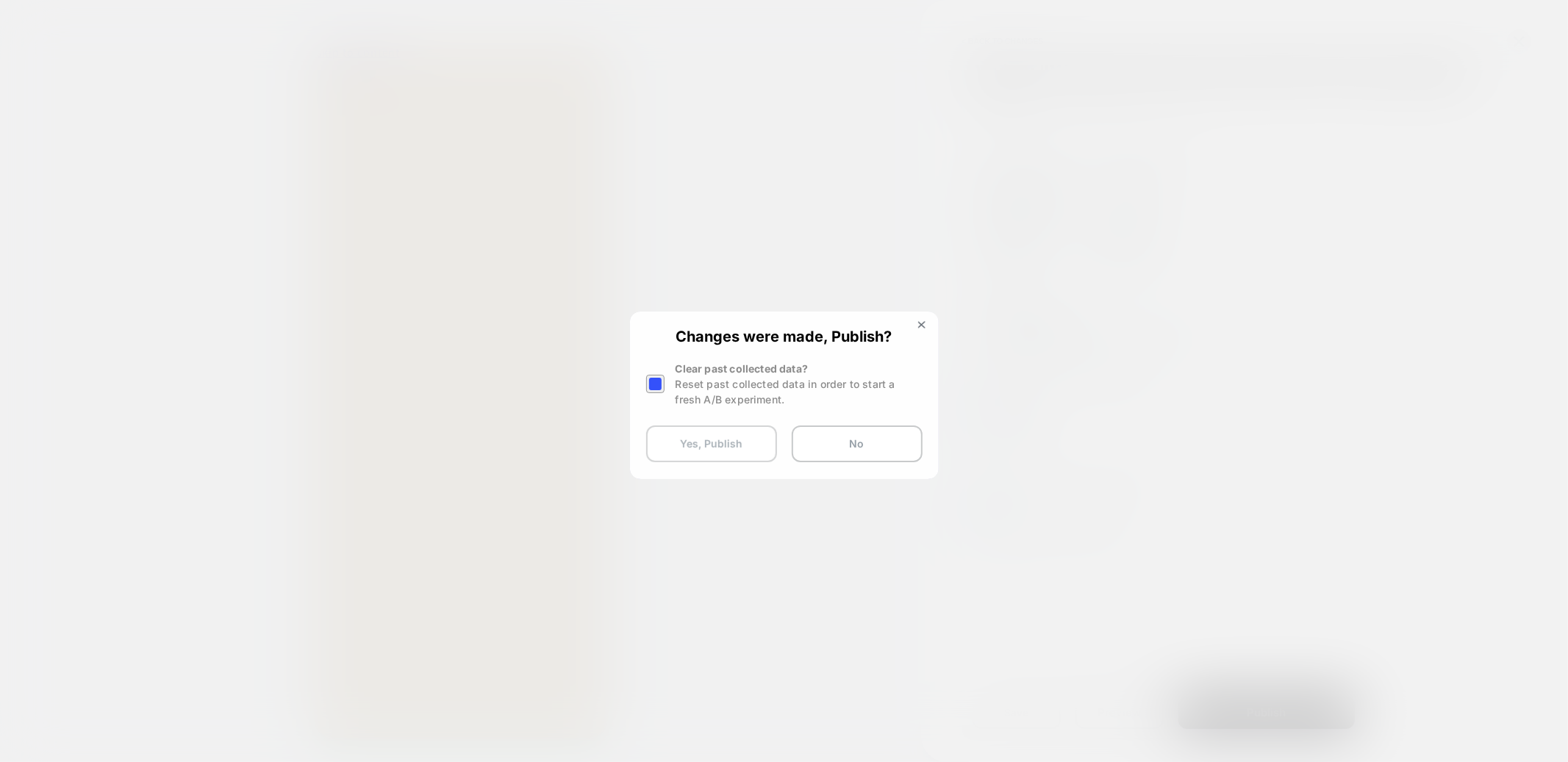
click at [691, 440] on button "Yes, Publish" at bounding box center [712, 444] width 131 height 36
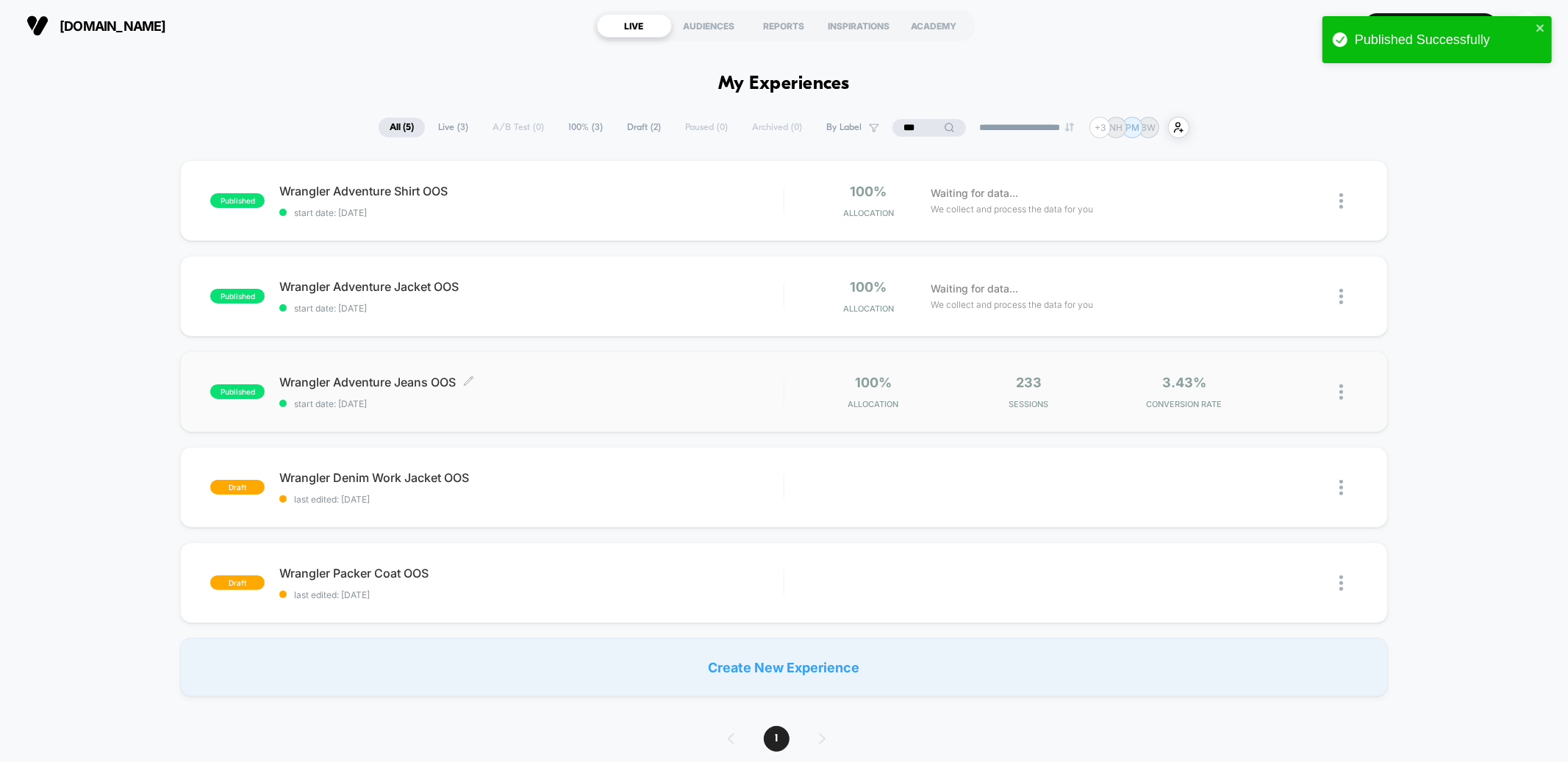
click at [630, 392] on div "Wrangler Adventure Jeans OOS Click to edit experience details Click to edit exp…" at bounding box center [531, 392] width 503 height 35
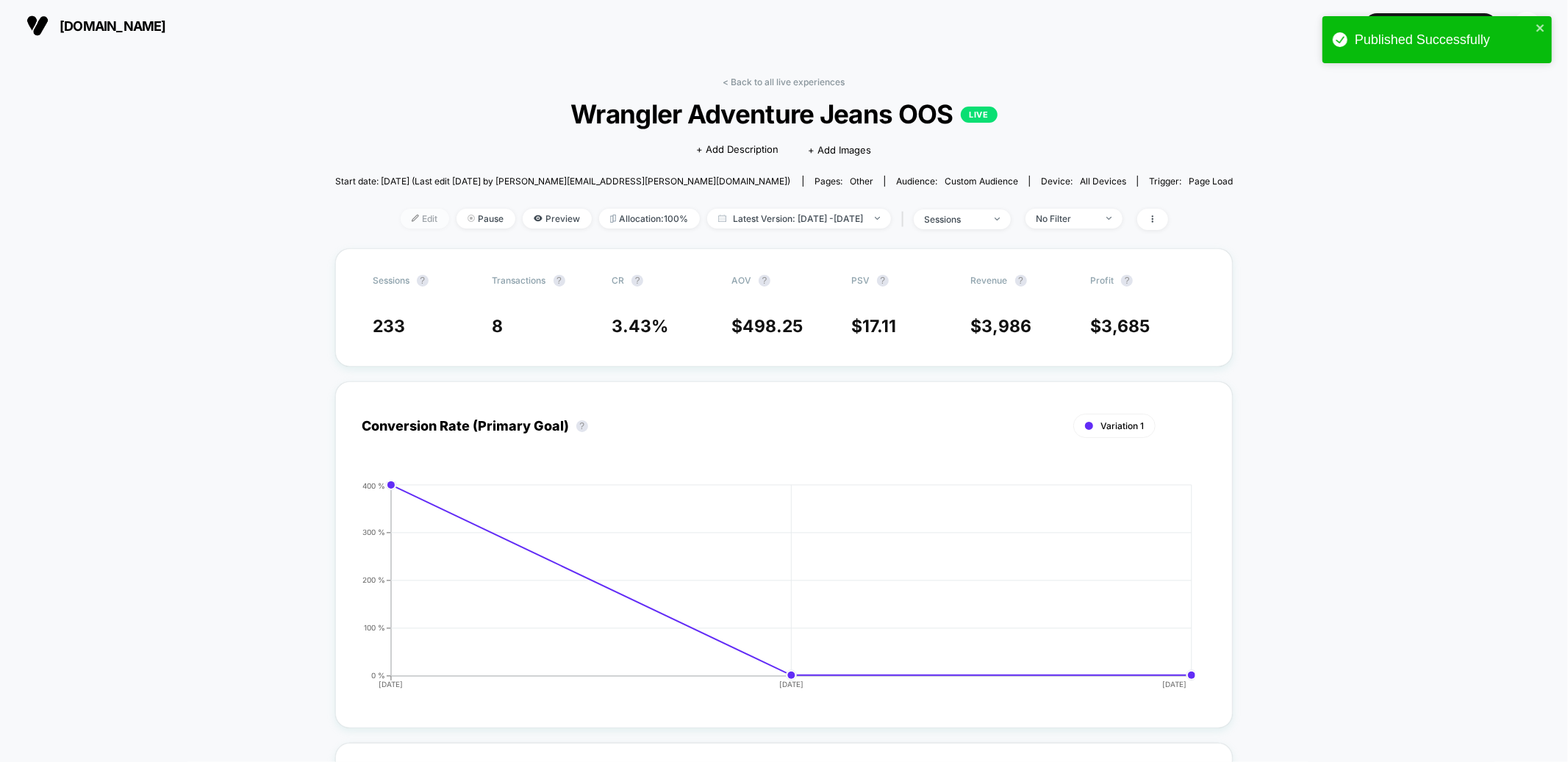
click at [410, 223] on span "Edit" at bounding box center [424, 219] width 49 height 20
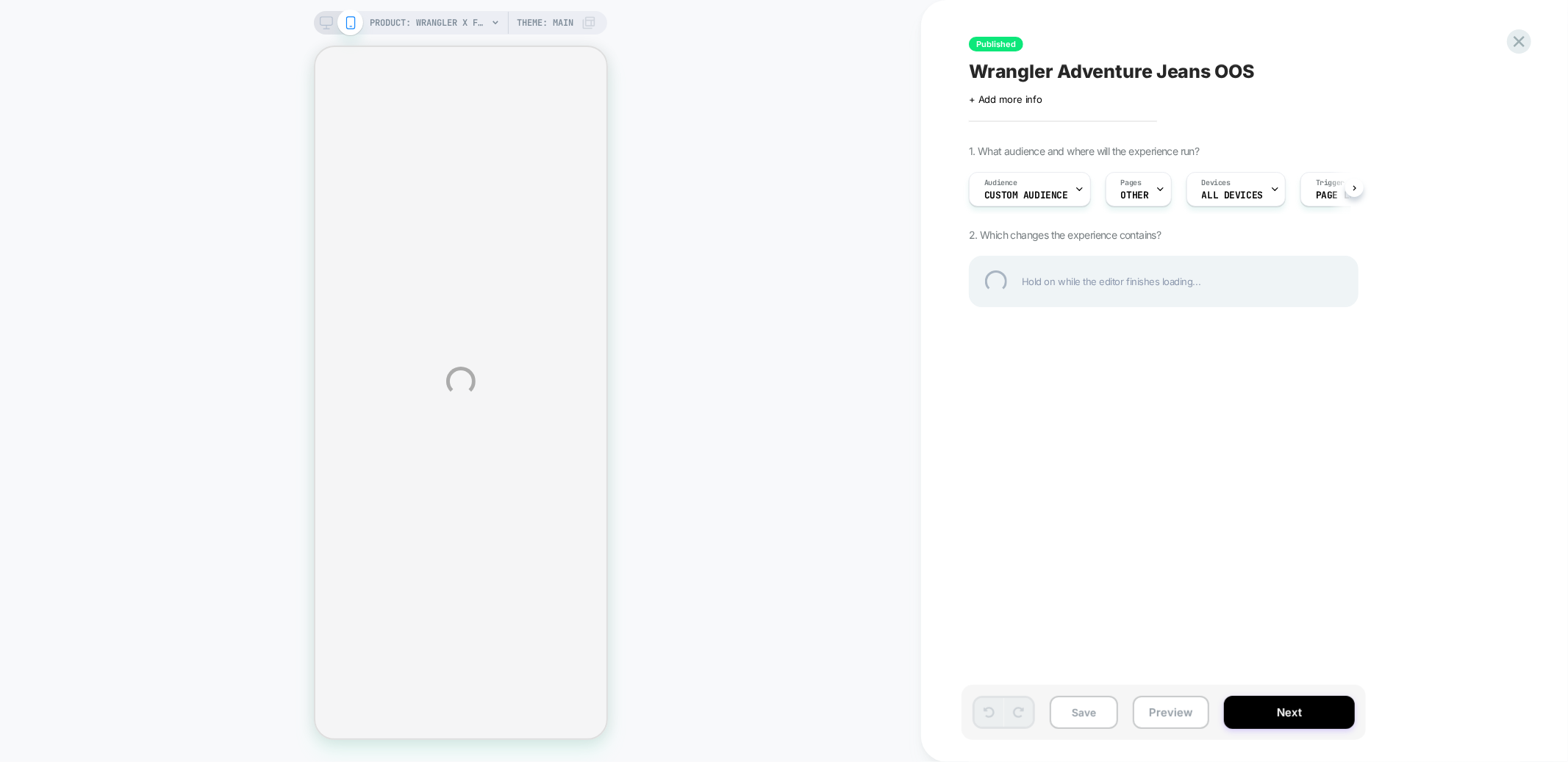
click at [1053, 182] on div "PRODUCT: Wrangler X Filson Wild Adventure Jeans - Black PRODUCT: Wrangler X Fil…" at bounding box center [784, 381] width 1568 height 762
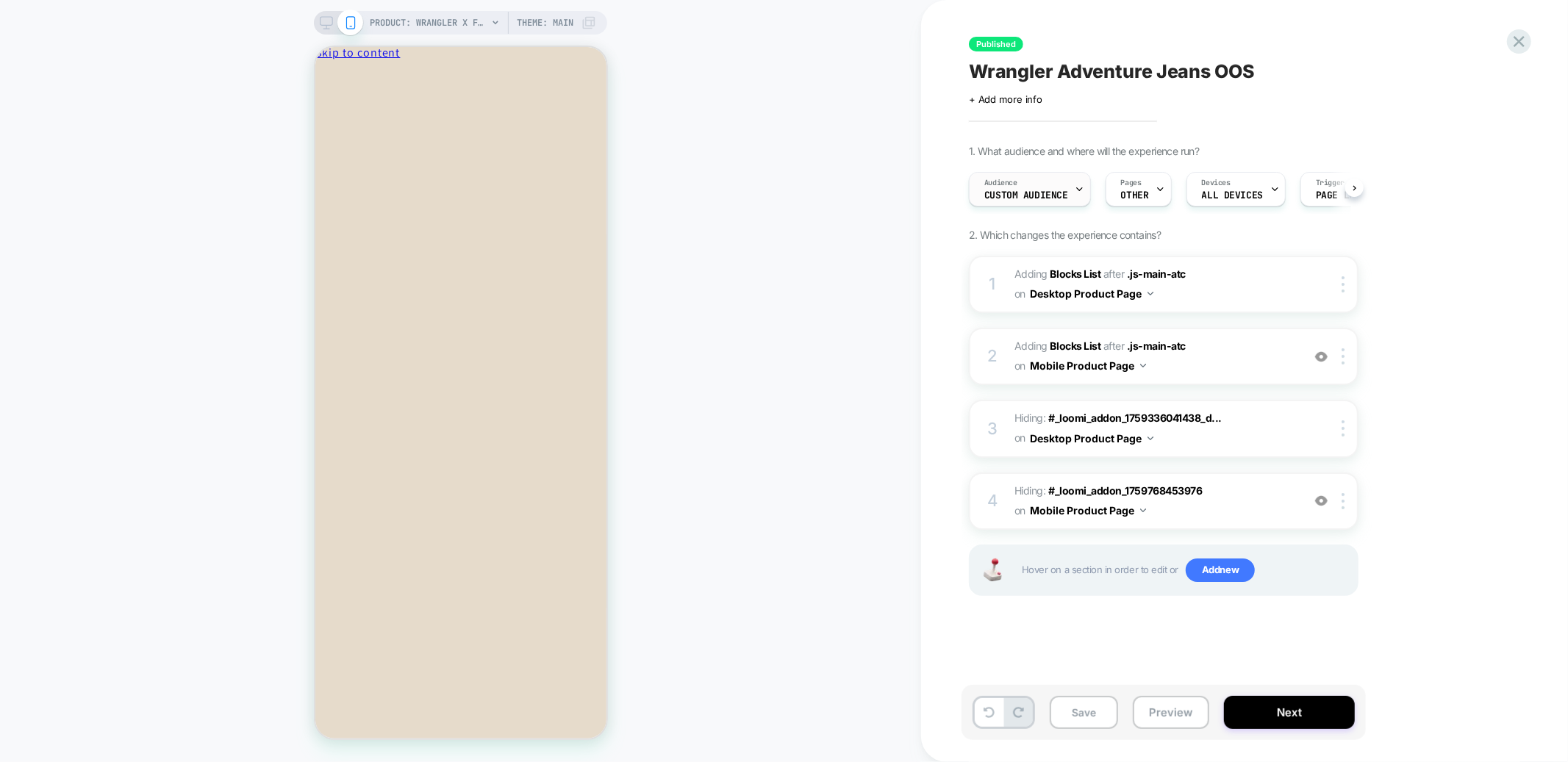
scroll to position [0, 1]
click at [1055, 179] on div "Audience Custom Audience" at bounding box center [1025, 188] width 113 height 33
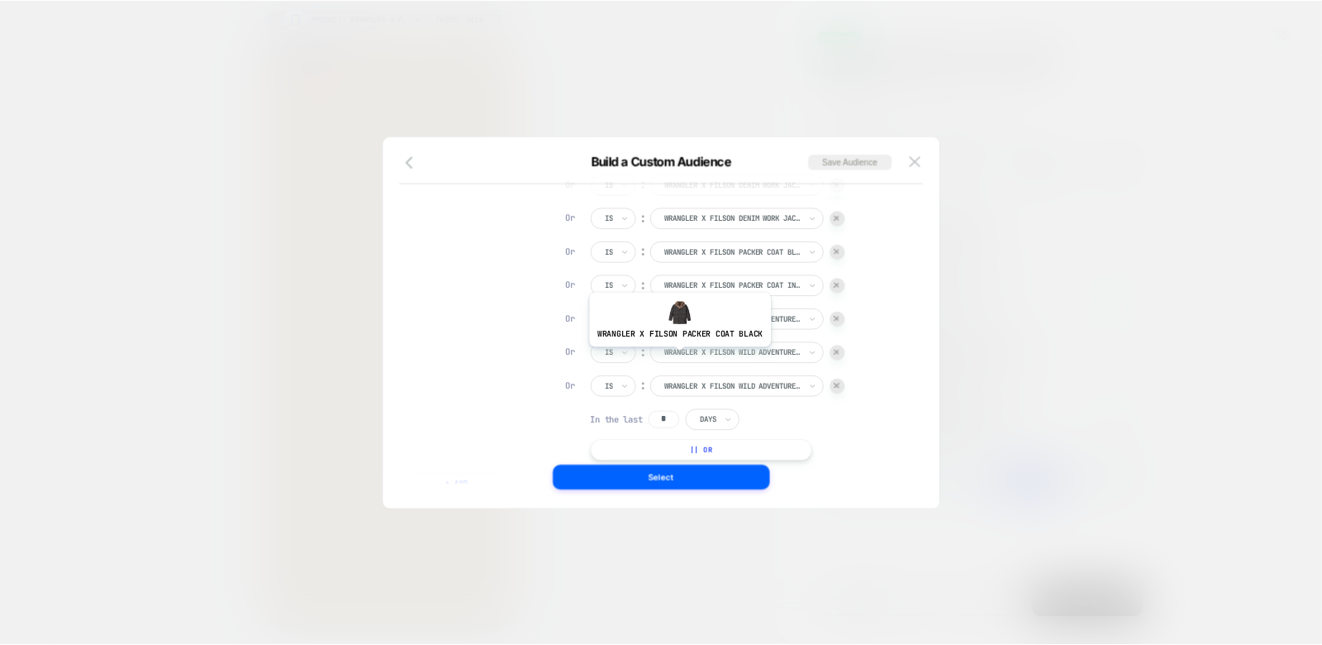
scroll to position [249, 0]
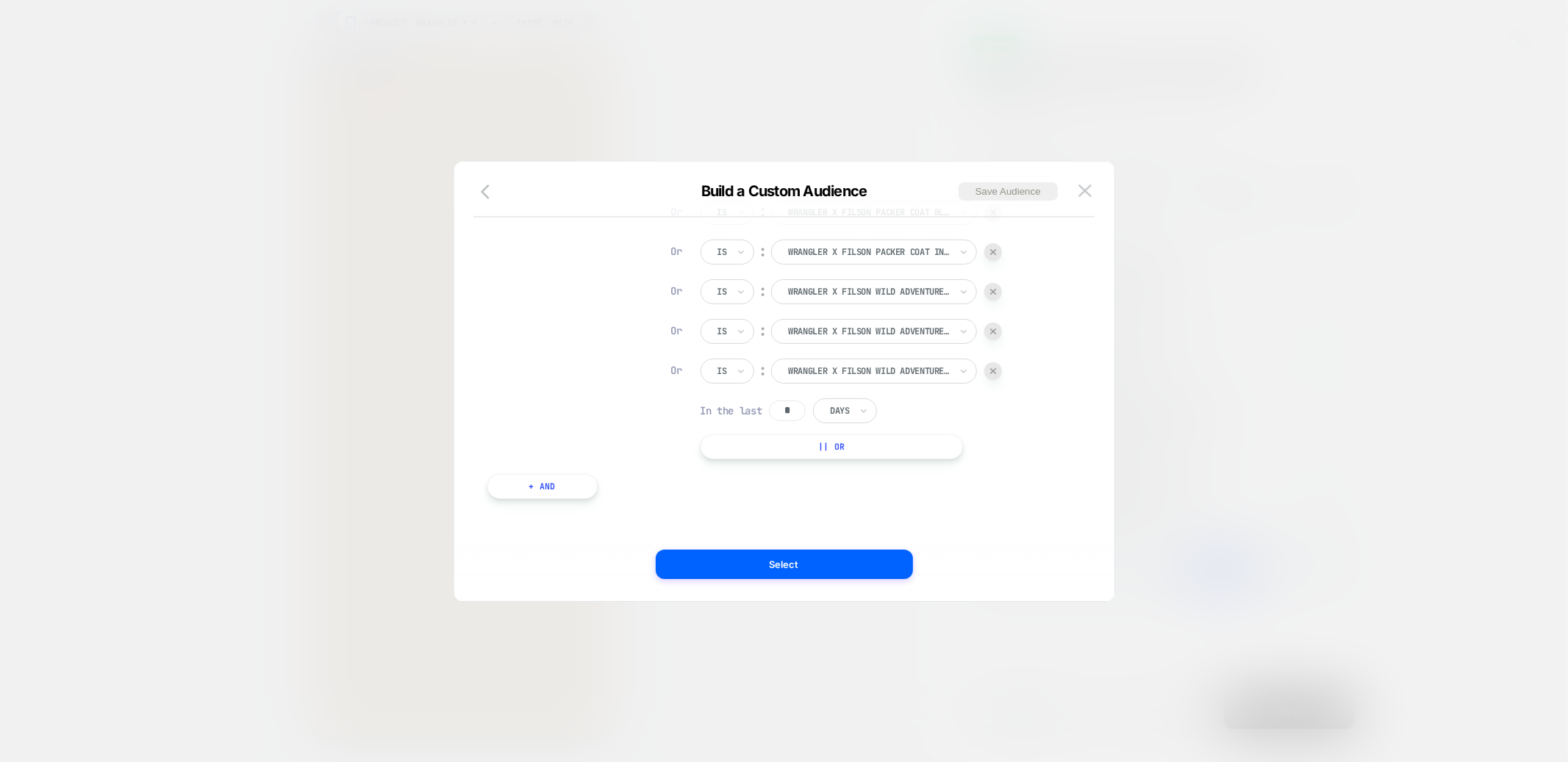
click at [791, 407] on input "*" at bounding box center [787, 410] width 36 height 20
type input "*"
click at [811, 544] on div "Use our query builder to tailor the target audience to the experience Products …" at bounding box center [776, 381] width 616 height 381
click at [808, 550] on button "Select" at bounding box center [784, 564] width 257 height 29
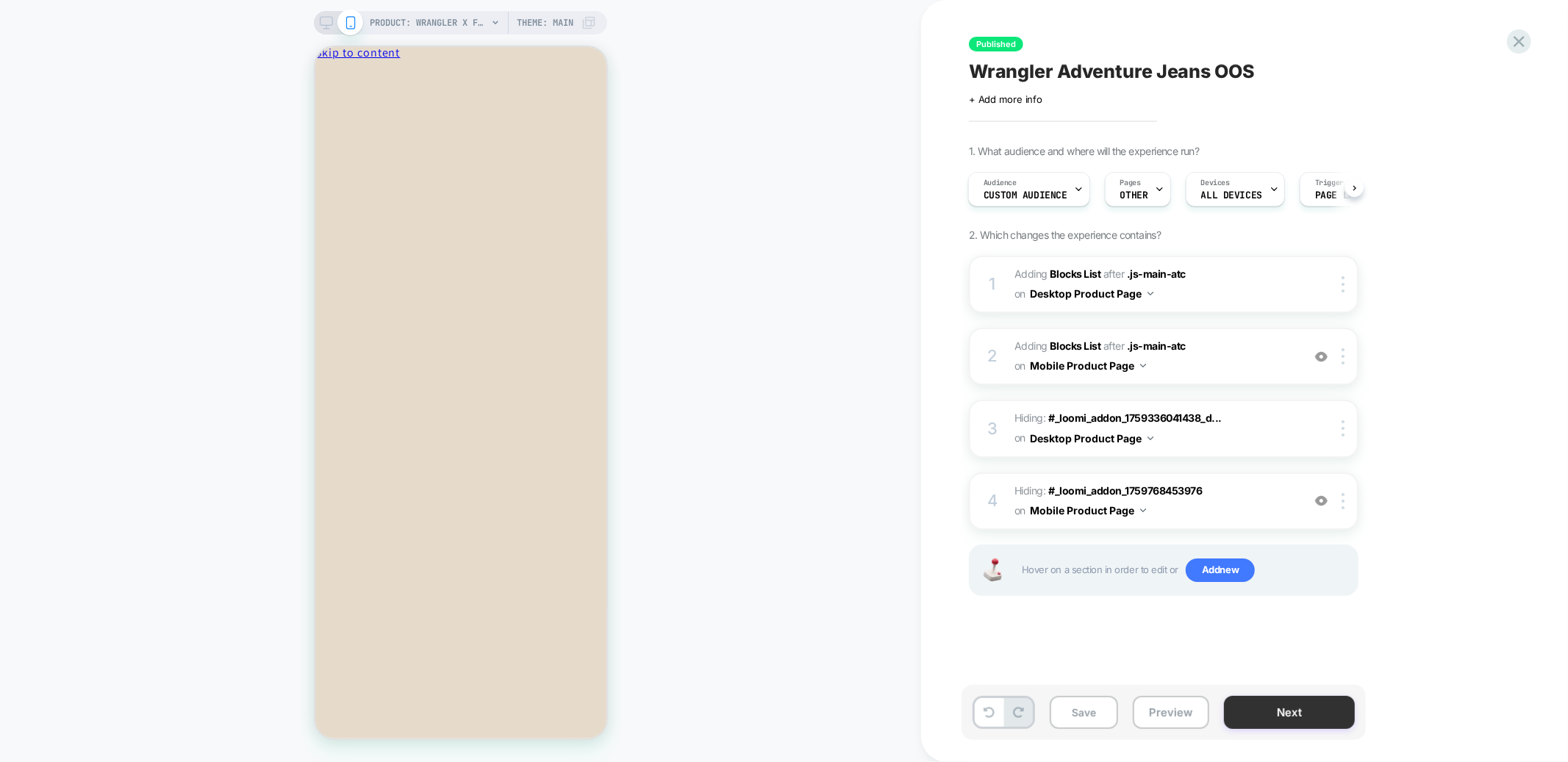
click at [1256, 707] on button "Next" at bounding box center [1289, 712] width 131 height 33
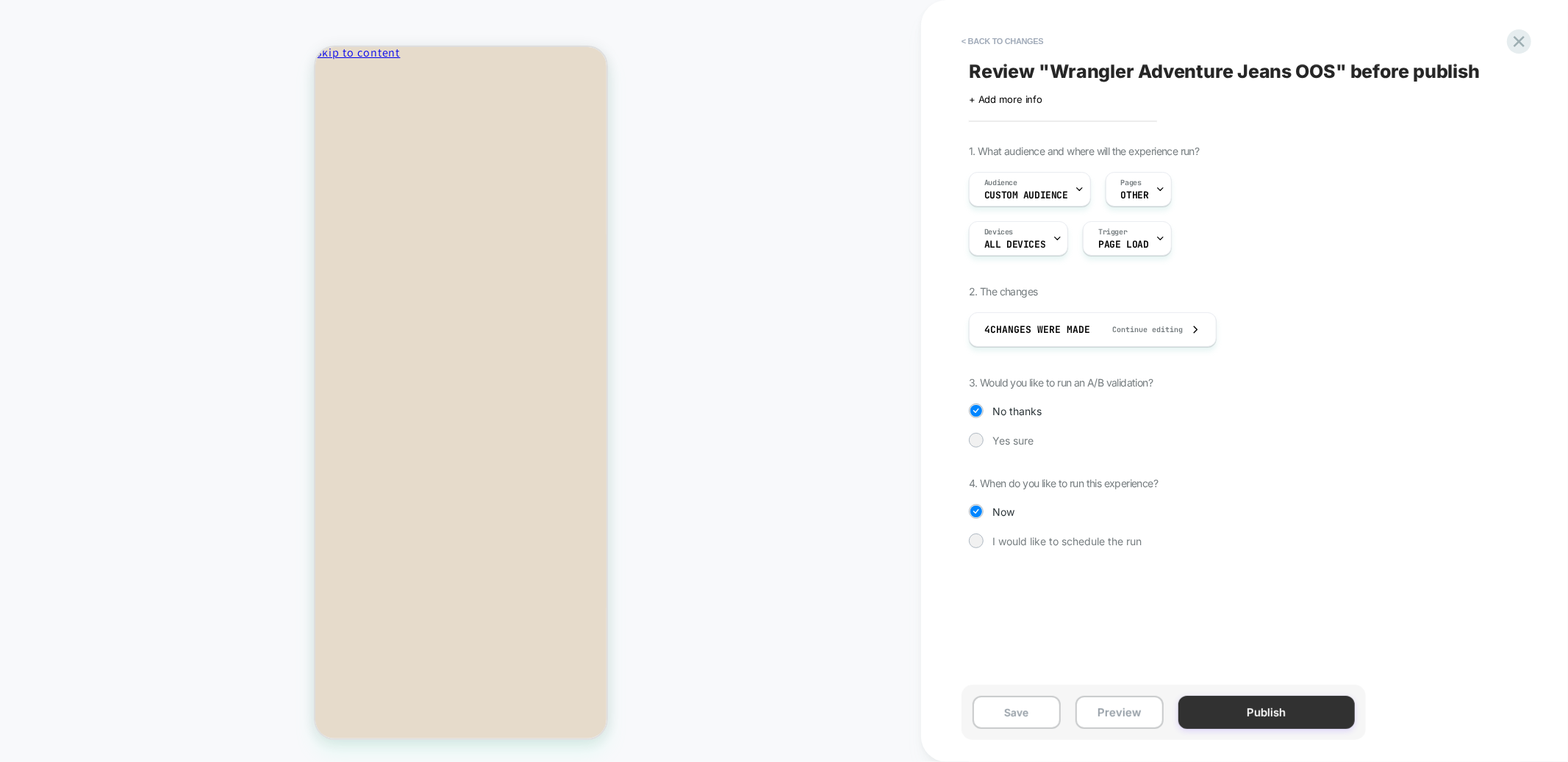
click at [1251, 714] on button "Publish" at bounding box center [1266, 712] width 176 height 33
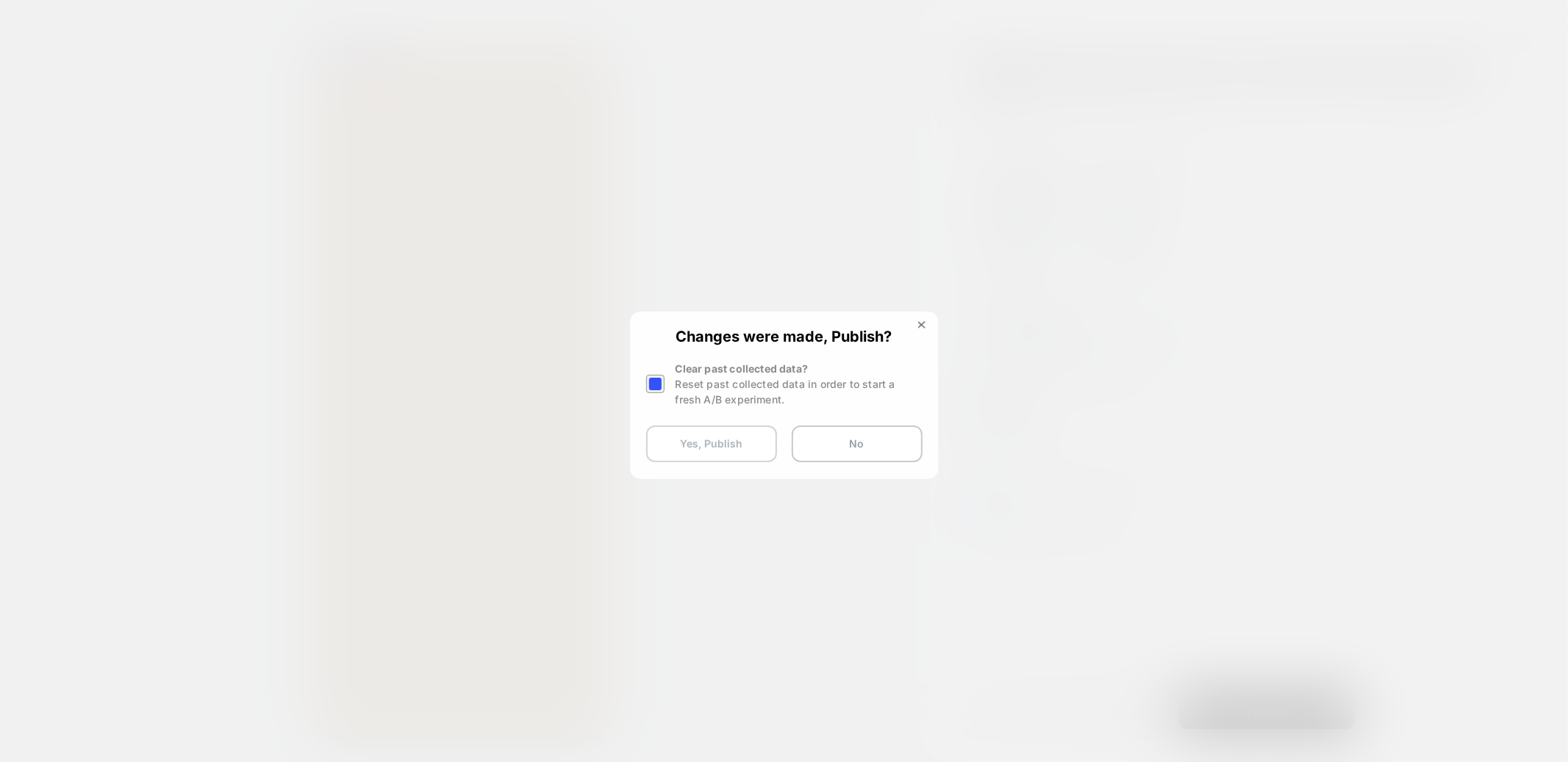
click at [683, 442] on button "Yes, Publish" at bounding box center [712, 444] width 131 height 36
